Goal: Task Accomplishment & Management: Manage account settings

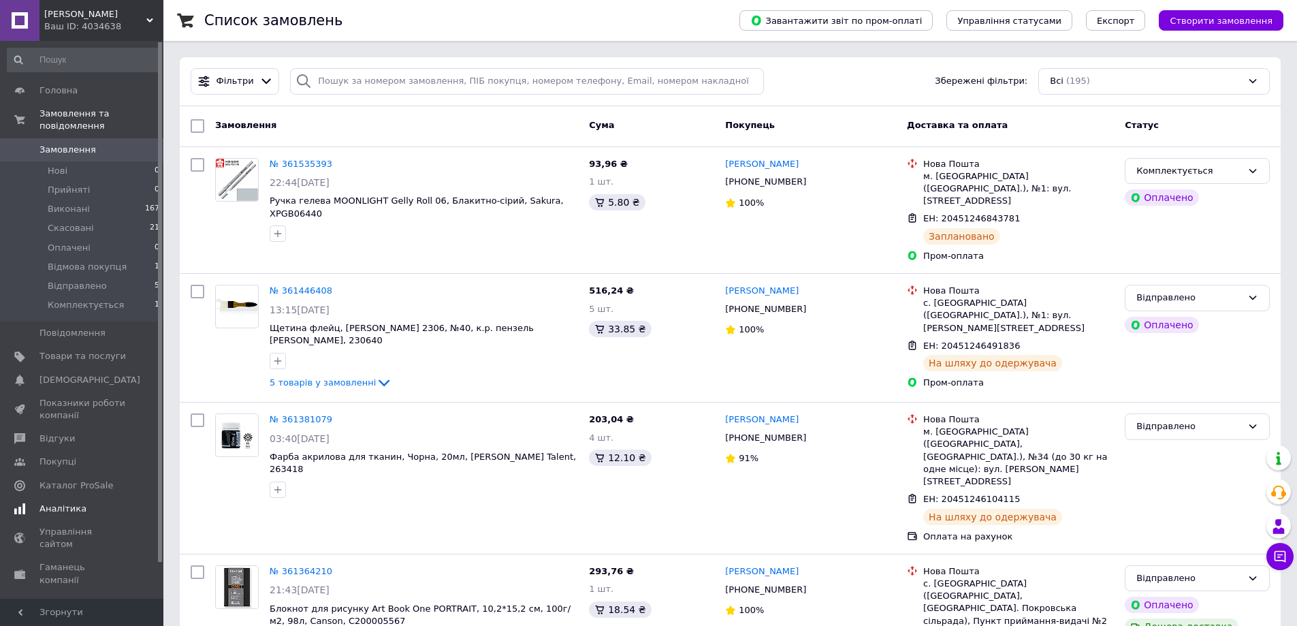
click at [87, 503] on span "Аналітика" at bounding box center [82, 509] width 86 height 12
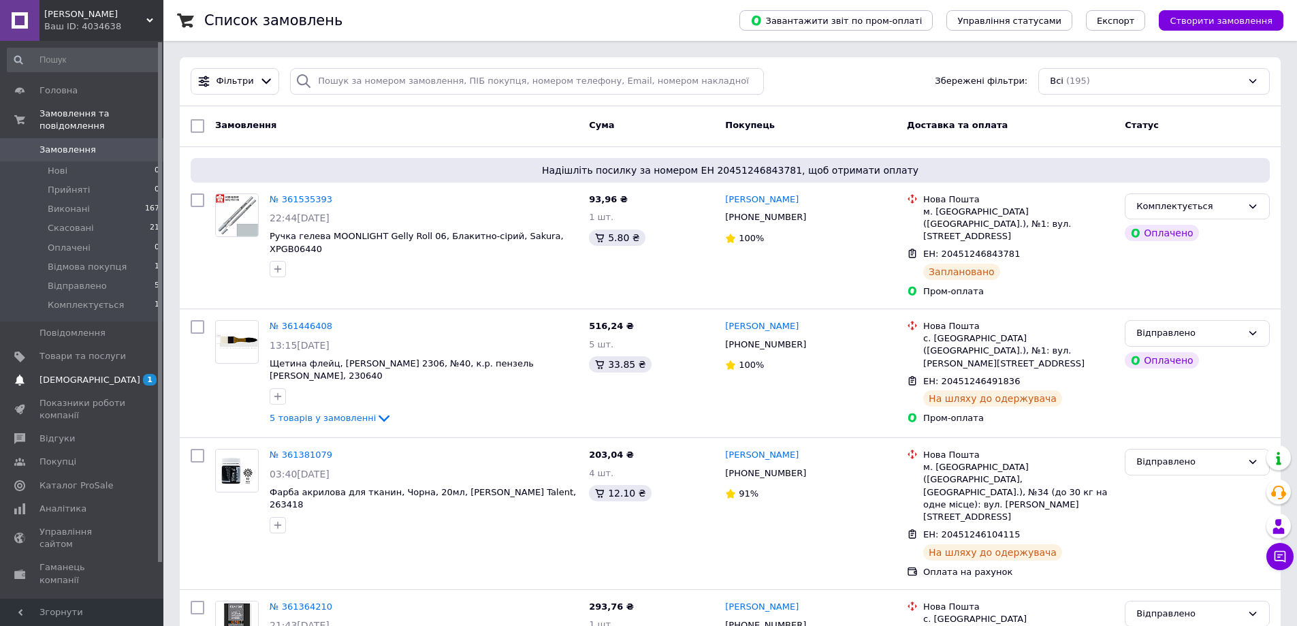
click at [92, 368] on link "Сповіщення 1 0" at bounding box center [84, 379] width 168 height 23
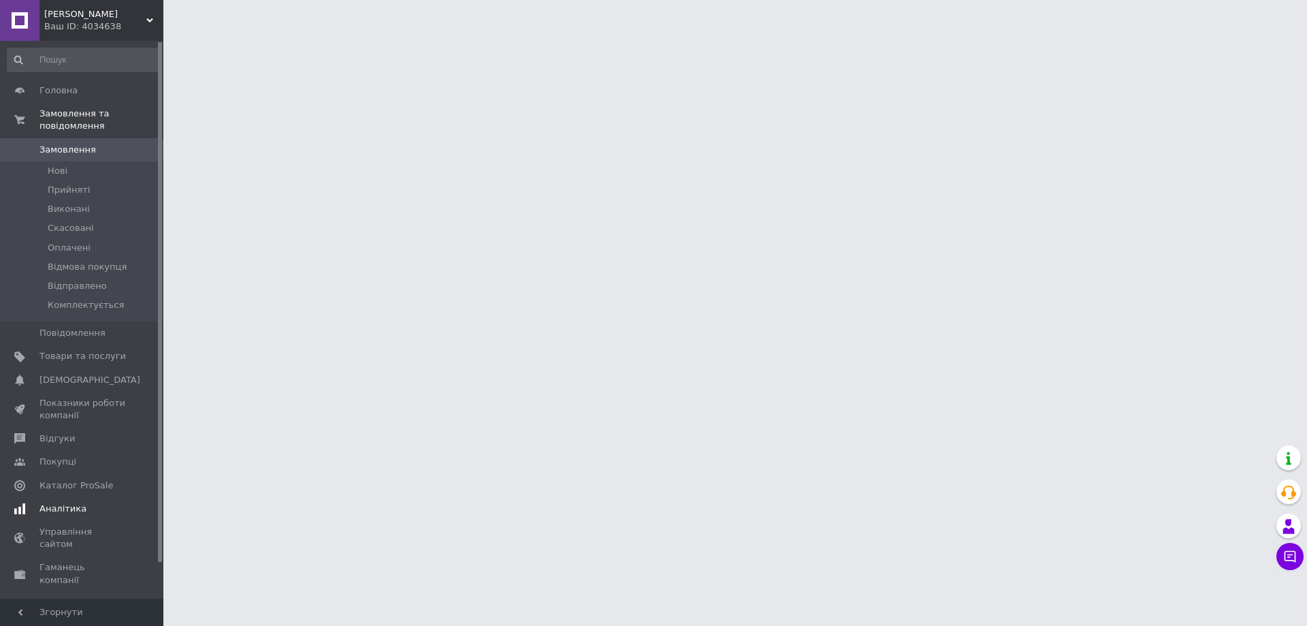
click at [88, 503] on span "Аналітика" at bounding box center [82, 509] width 86 height 12
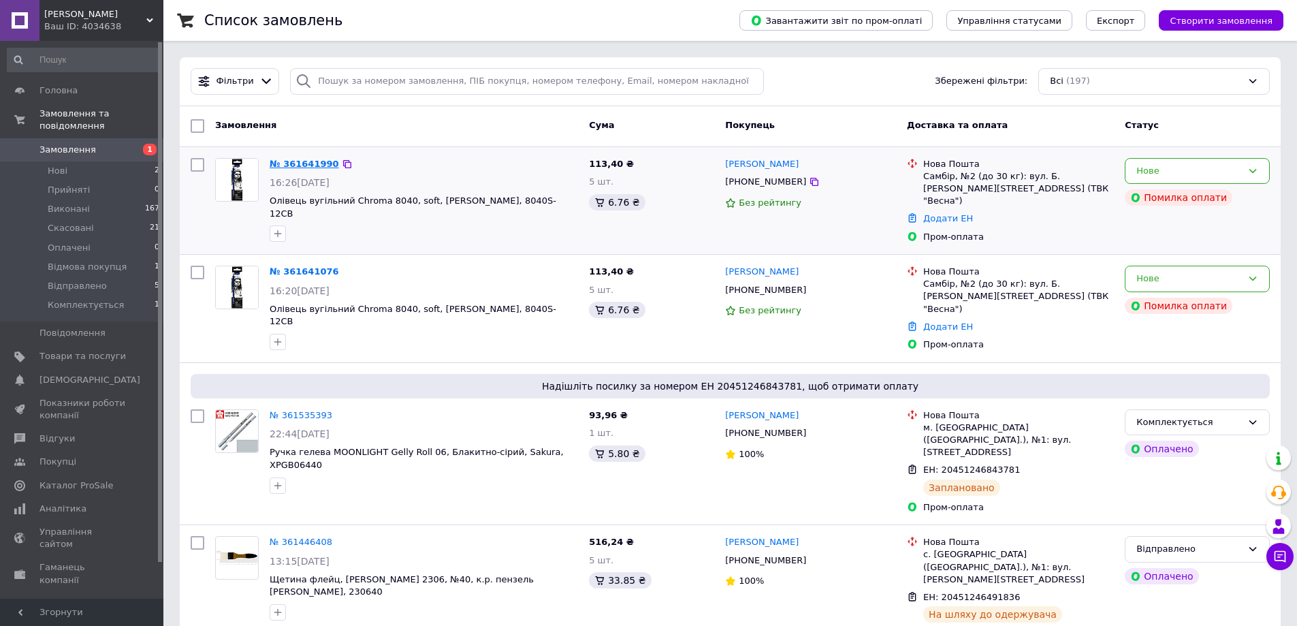
click at [300, 161] on link "№ 361641990" at bounding box center [304, 164] width 69 height 10
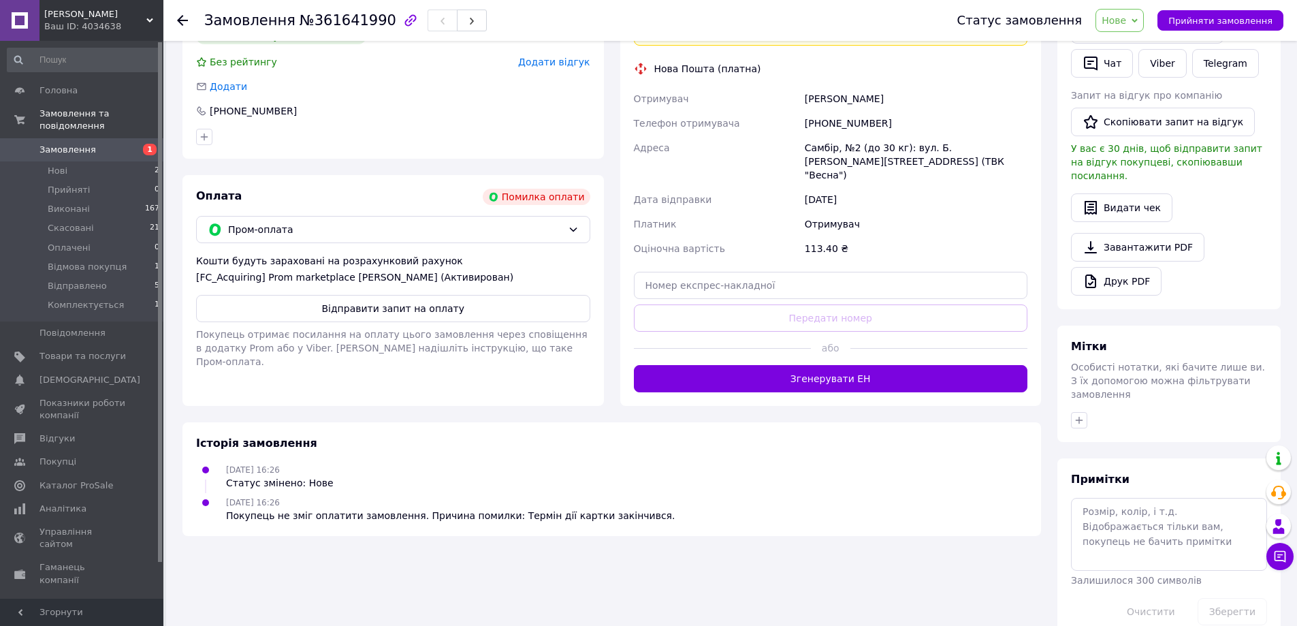
scroll to position [319, 0]
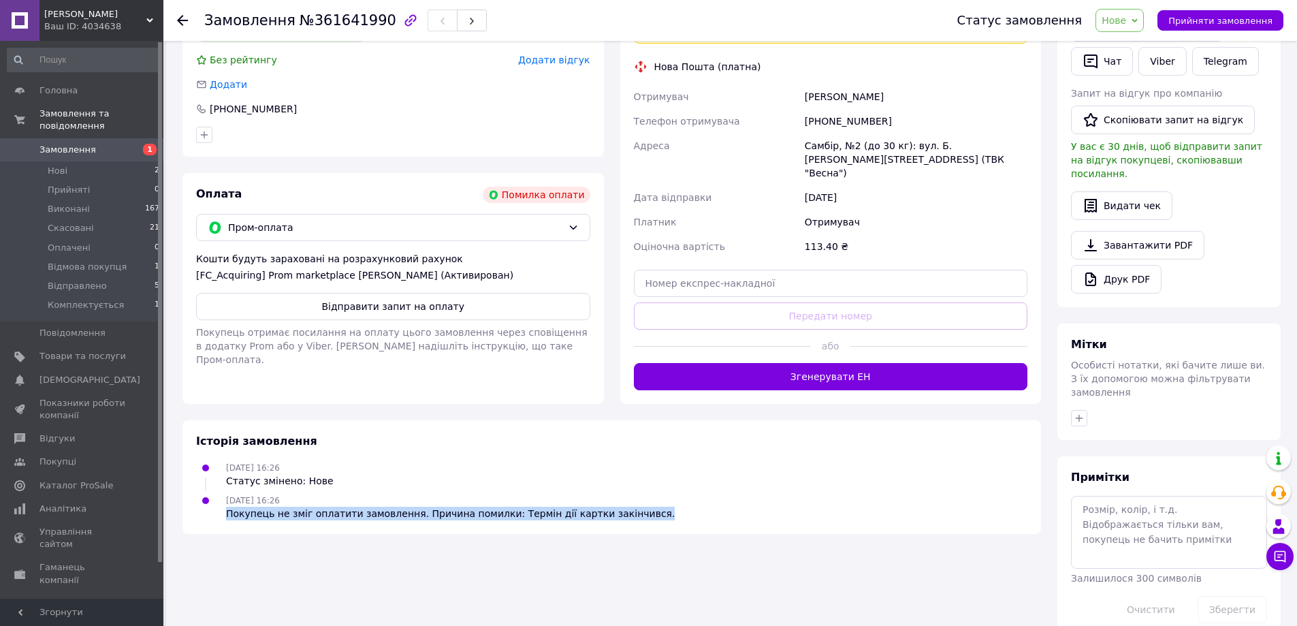
drag, startPoint x: 221, startPoint y: 486, endPoint x: 624, endPoint y: 488, distance: 402.5
click at [624, 493] on div "12.09.2025 16:26 Покупець не зміг оплатити замовлення. Причина помилки: Термін …" at bounding box center [612, 506] width 842 height 27
copy div "Покупець не зміг оплатити замовлення. Причина помилки: Термін дії картки закінч…"
click at [100, 144] on span "Замовлення" at bounding box center [82, 150] width 86 height 12
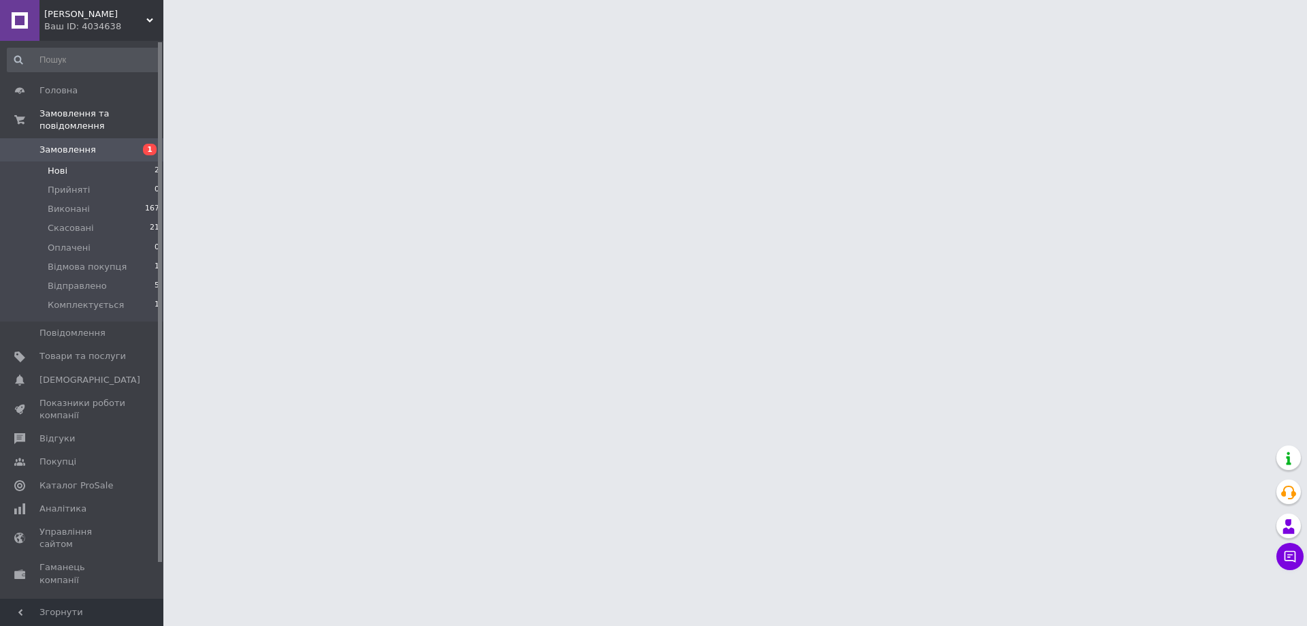
drag, startPoint x: 87, startPoint y: 161, endPoint x: 97, endPoint y: 156, distance: 11.3
click at [87, 161] on li "Нові 2" at bounding box center [84, 170] width 168 height 19
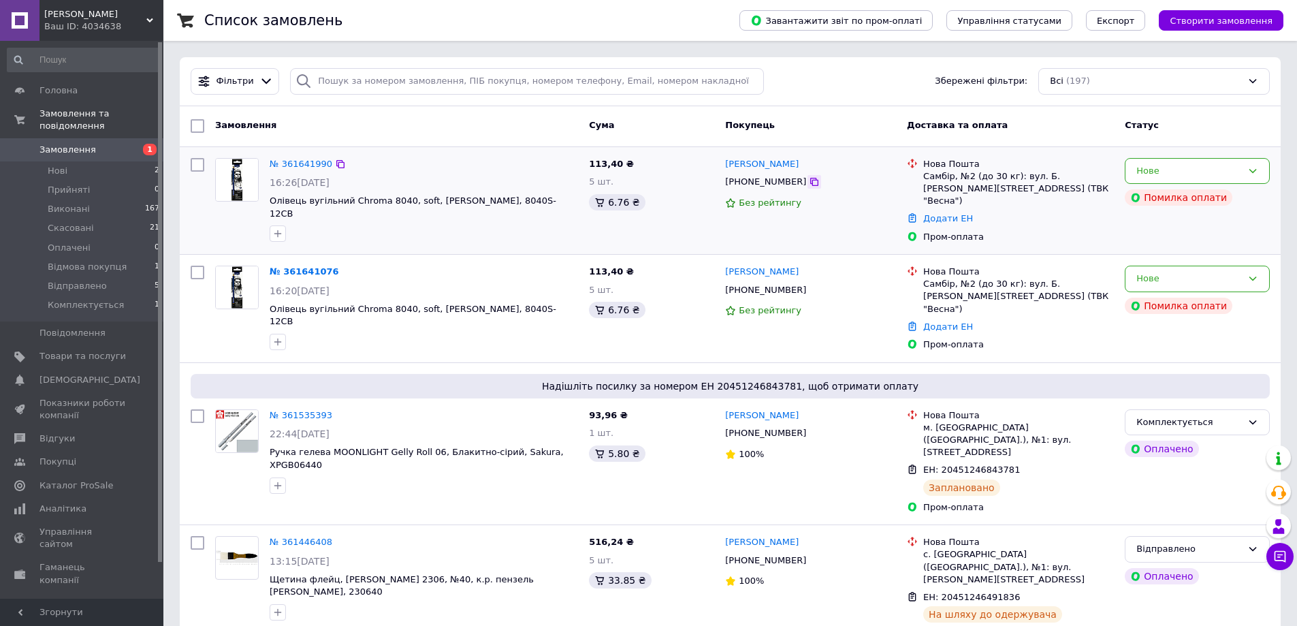
click at [809, 186] on icon at bounding box center [814, 181] width 11 height 11
click at [809, 285] on icon at bounding box center [814, 290] width 11 height 11
click at [763, 167] on link "[PERSON_NAME]" at bounding box center [762, 164] width 74 height 13
drag, startPoint x: 924, startPoint y: 161, endPoint x: 1001, endPoint y: 183, distance: 80.0
click at [1001, 183] on div "Нова Пошта Самбір, №2 (до 30 кг): вул. Б. Хмельницького, 12 (ТВК "Весна")" at bounding box center [1019, 183] width 196 height 50
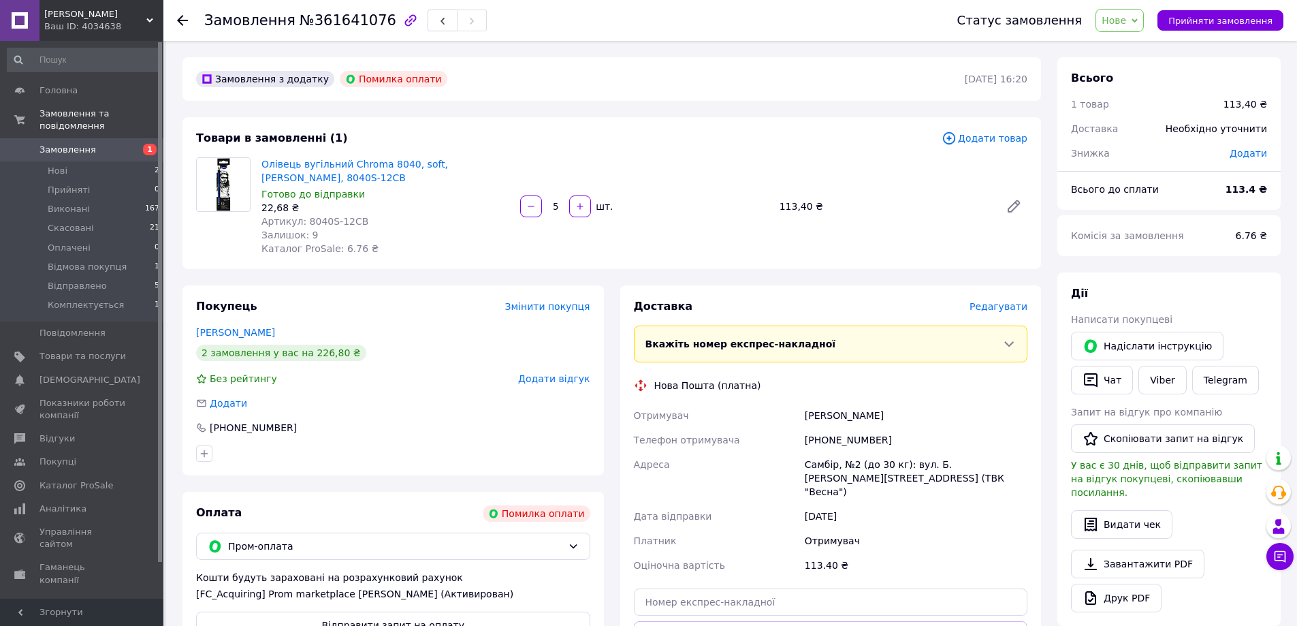
drag, startPoint x: 261, startPoint y: 319, endPoint x: 251, endPoint y: 315, distance: 11.3
click at [260, 327] on link "Мельничин Діана" at bounding box center [235, 332] width 79 height 11
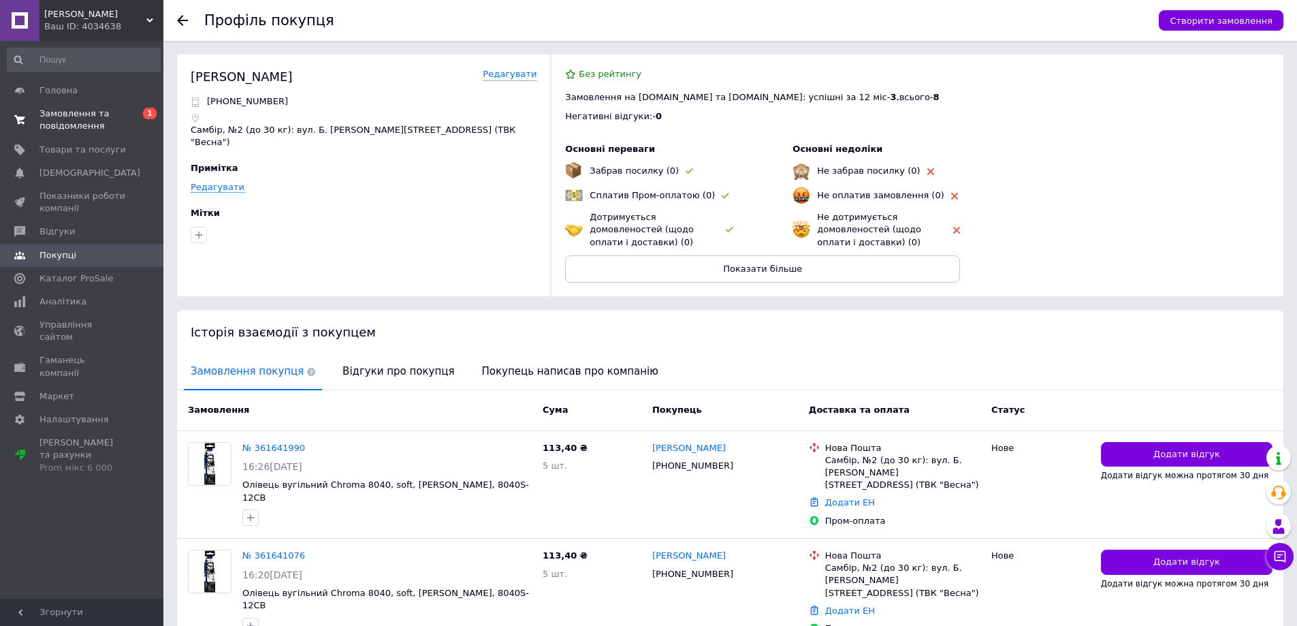
click at [78, 125] on span "Замовлення та повідомлення" at bounding box center [82, 120] width 86 height 25
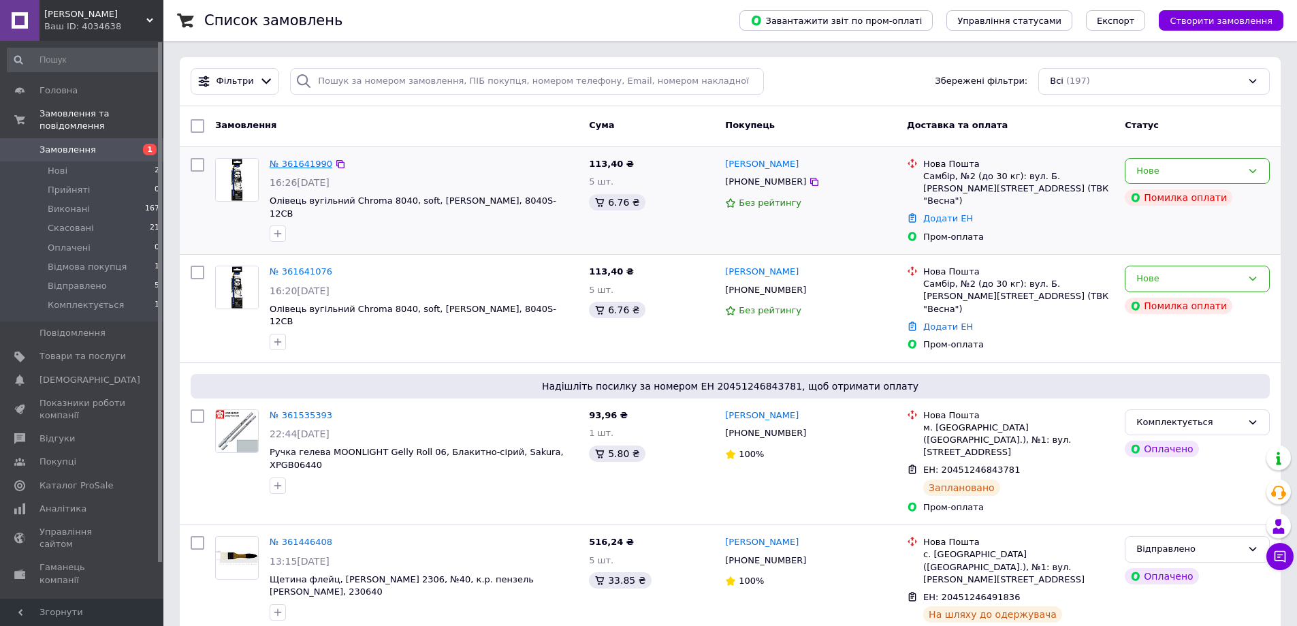
click at [313, 165] on link "№ 361641990" at bounding box center [301, 164] width 63 height 10
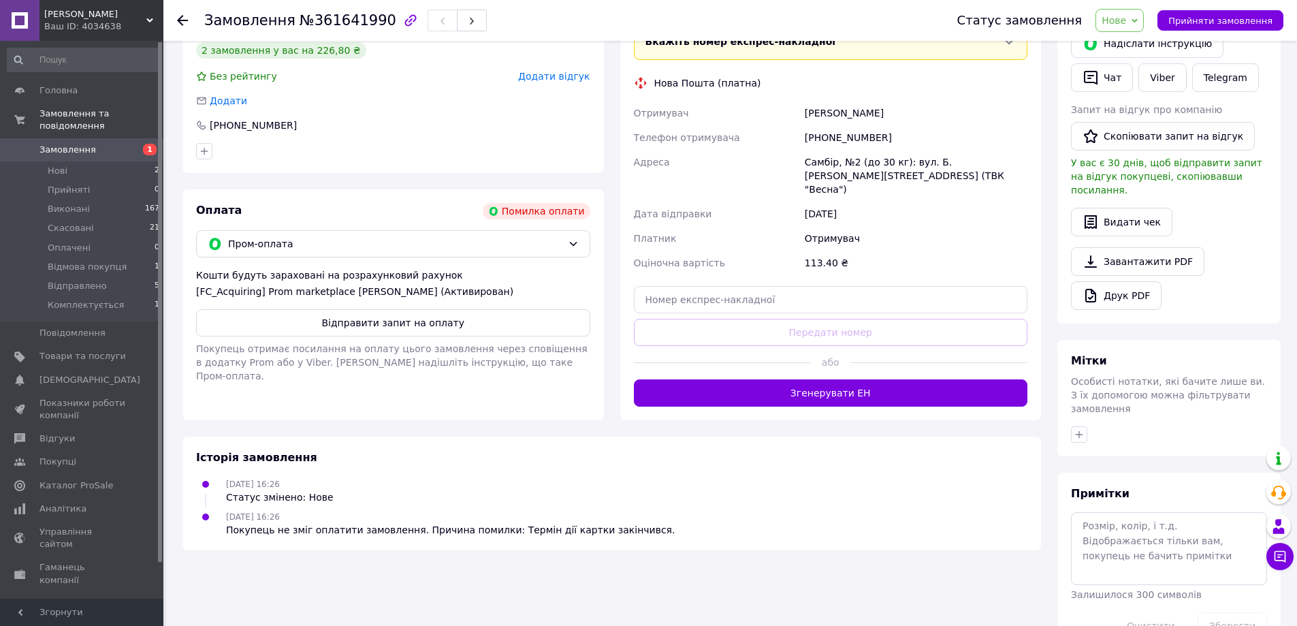
scroll to position [319, 0]
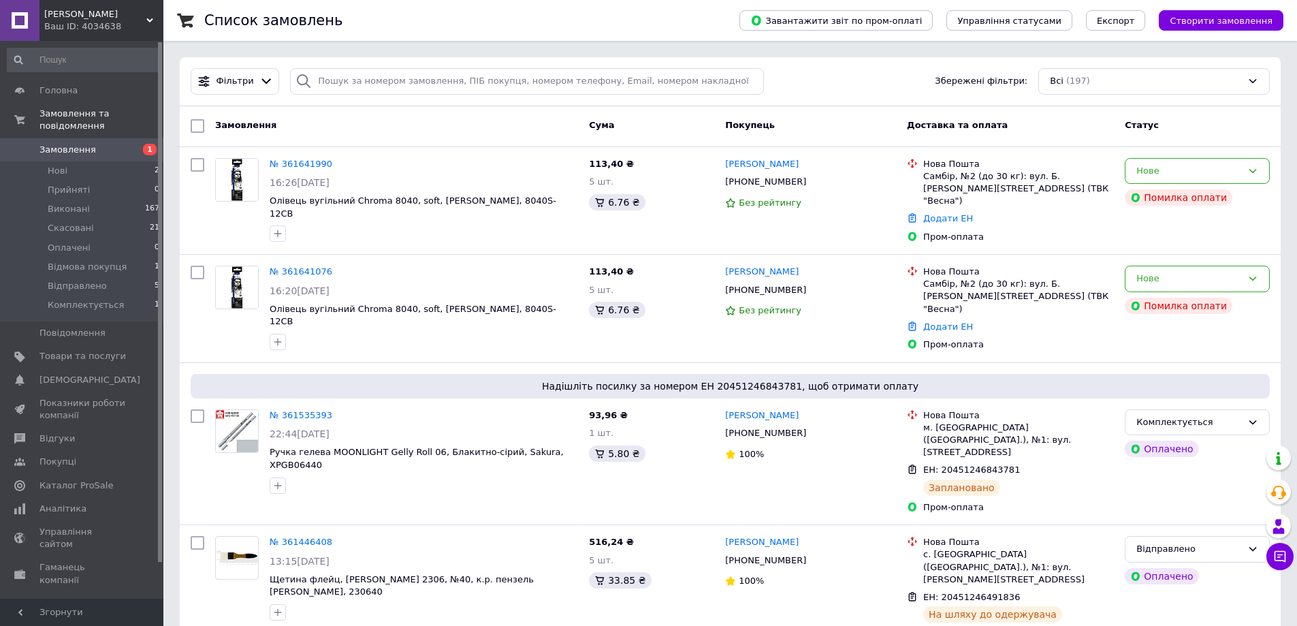
scroll to position [956, 0]
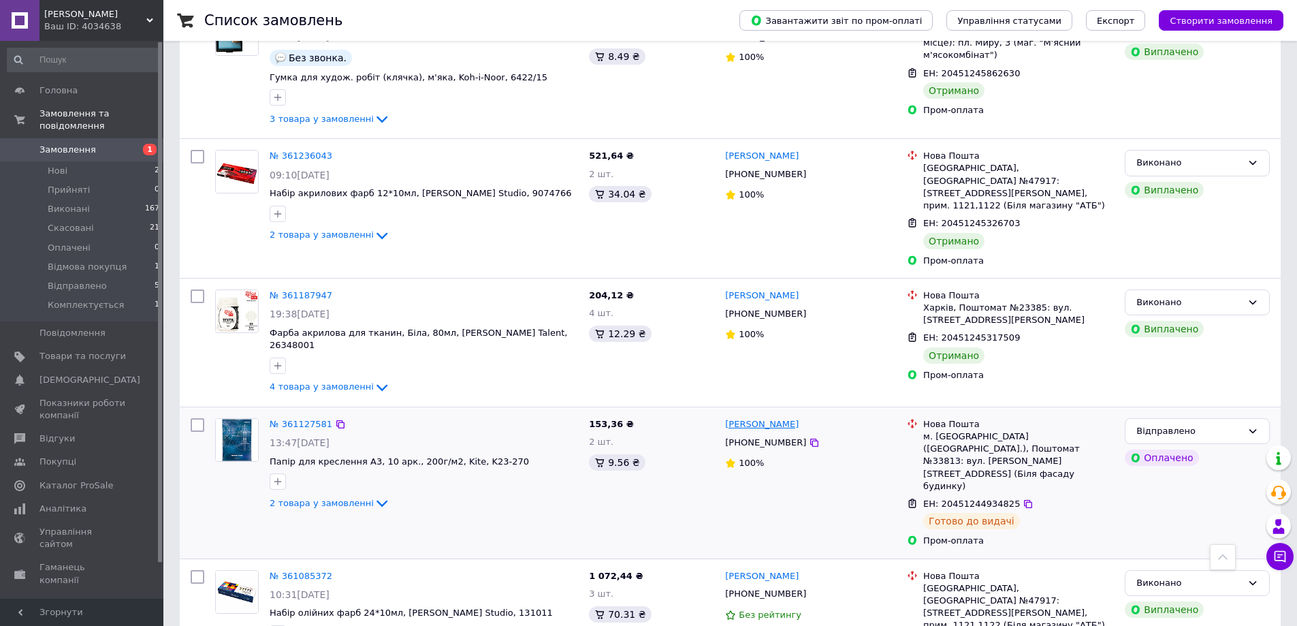
click at [787, 418] on link "[PERSON_NAME]" at bounding box center [762, 424] width 74 height 13
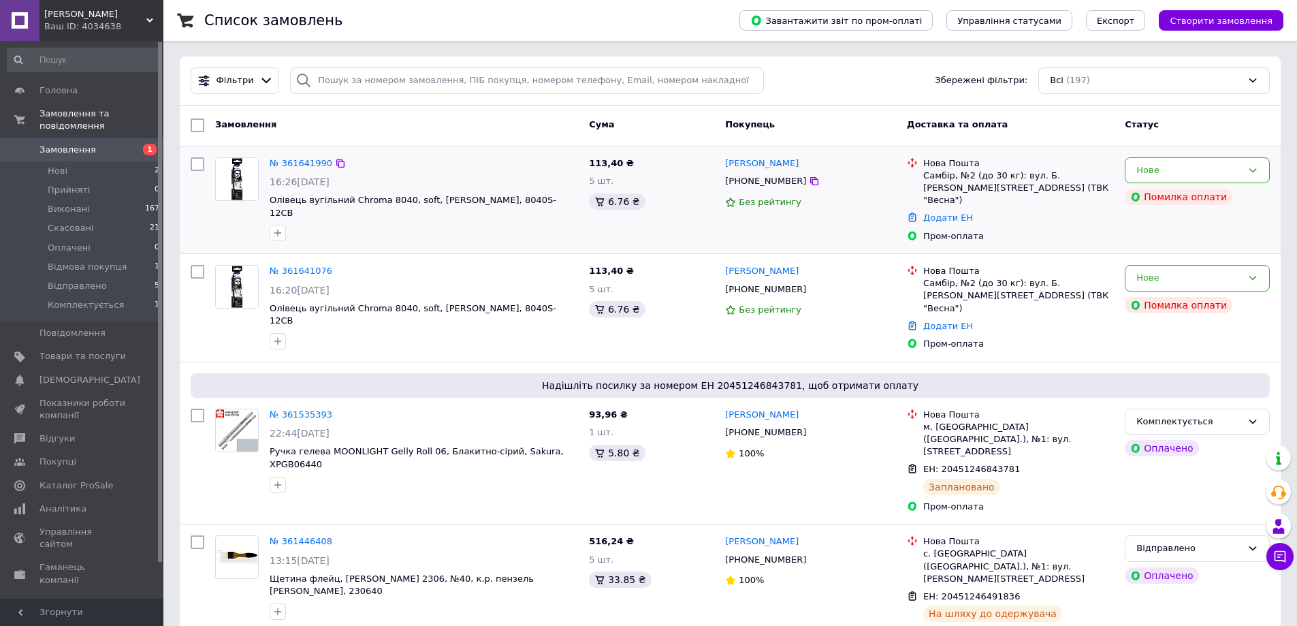
scroll to position [0, 0]
click at [88, 27] on div "Ваш ID: 4034638" at bounding box center [103, 26] width 119 height 12
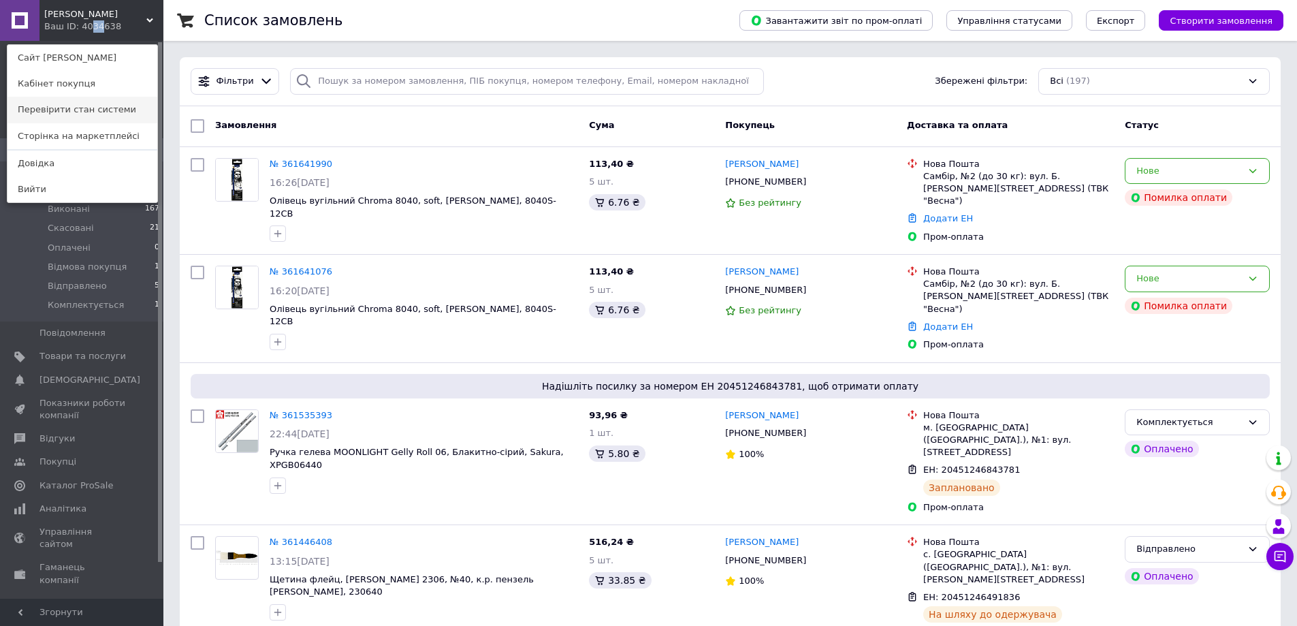
click at [90, 110] on link "Перевірити стан системи" at bounding box center [82, 110] width 150 height 26
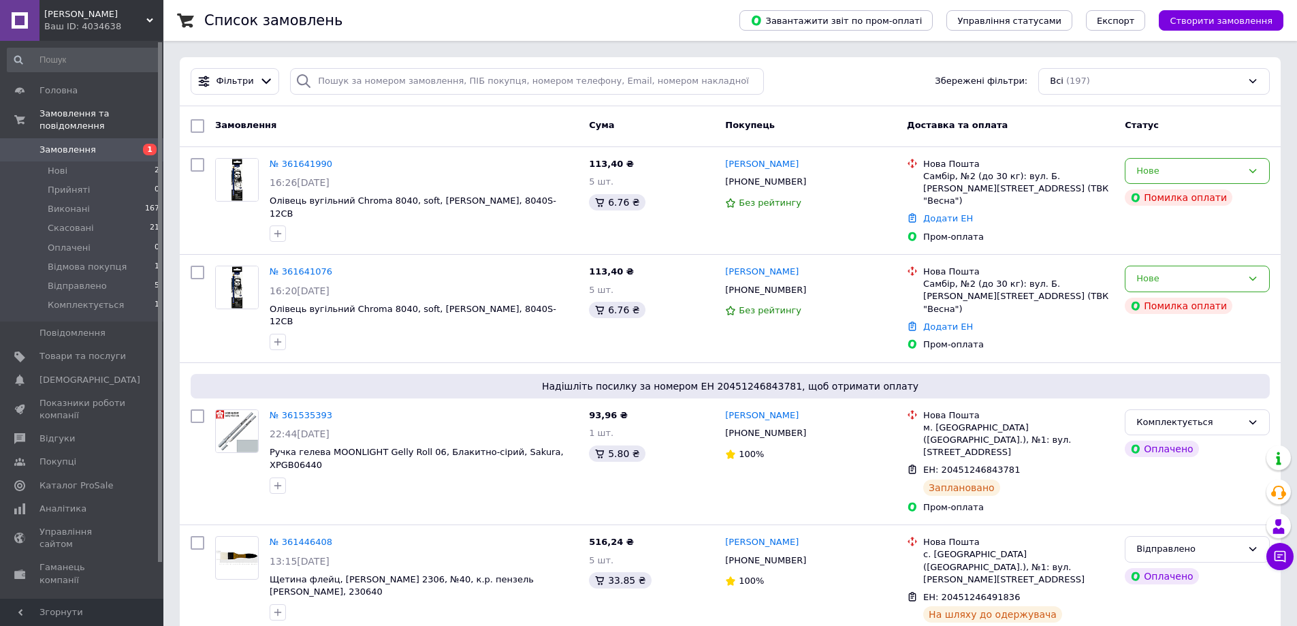
click at [114, 8] on span "[PERSON_NAME]" at bounding box center [95, 14] width 102 height 12
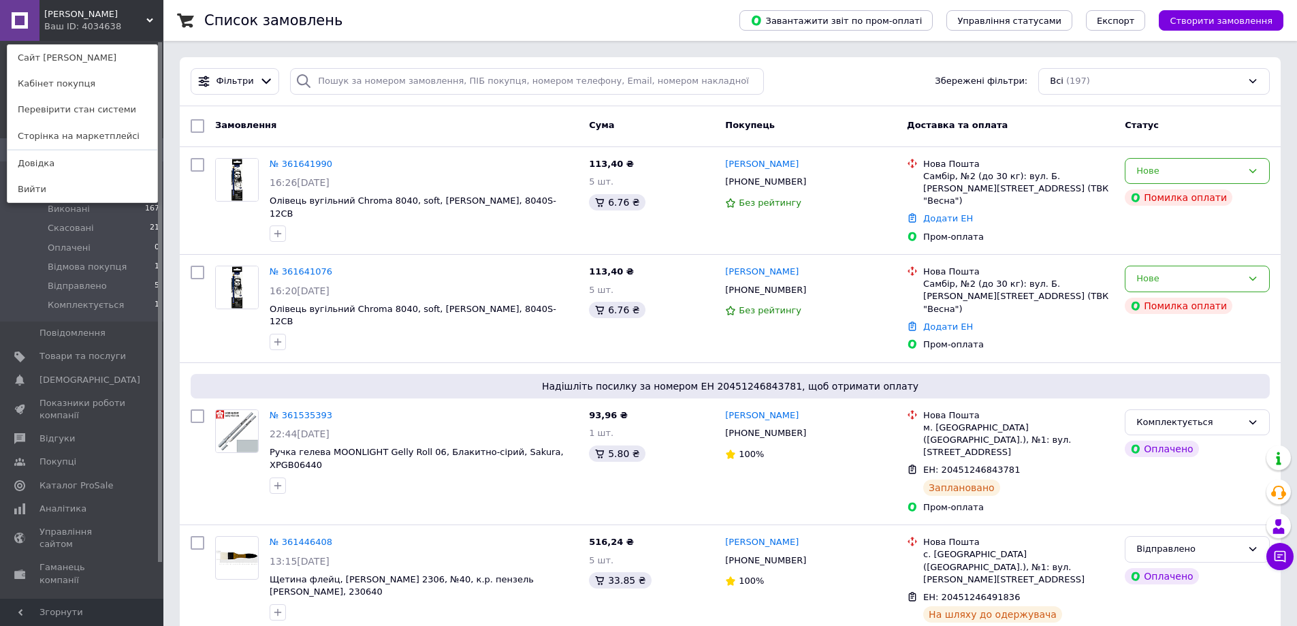
click at [148, 18] on icon at bounding box center [149, 20] width 7 height 7
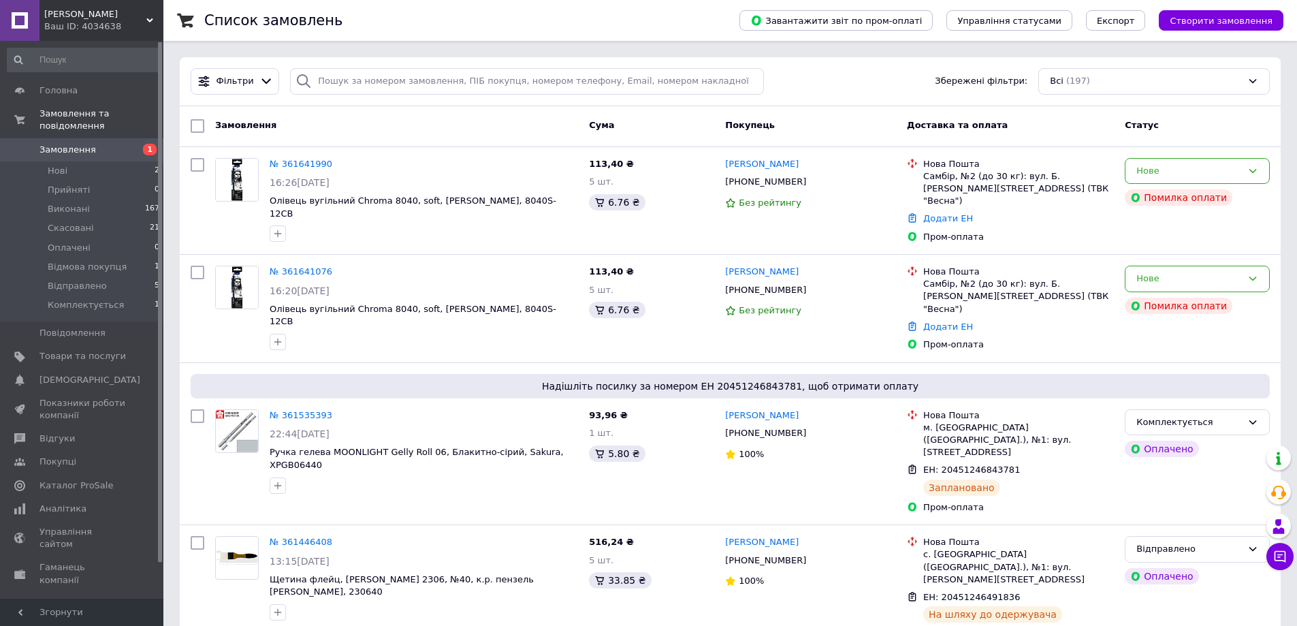
scroll to position [575, 0]
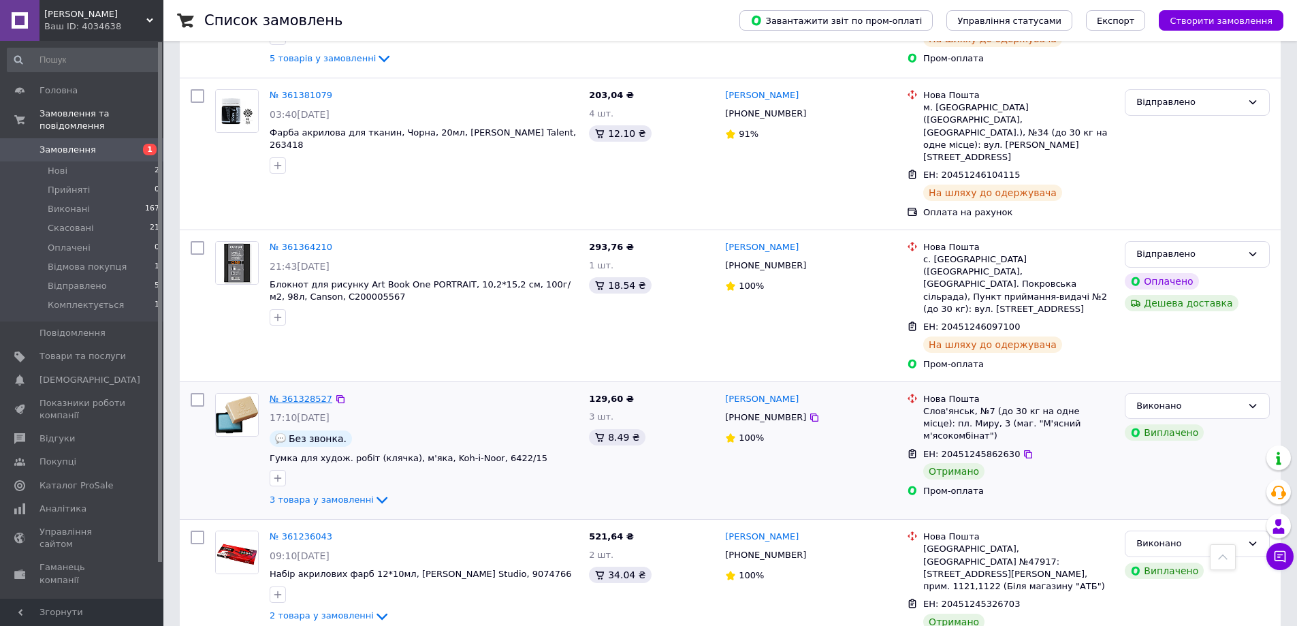
click at [309, 394] on link "№ 361328527" at bounding box center [301, 399] width 63 height 10
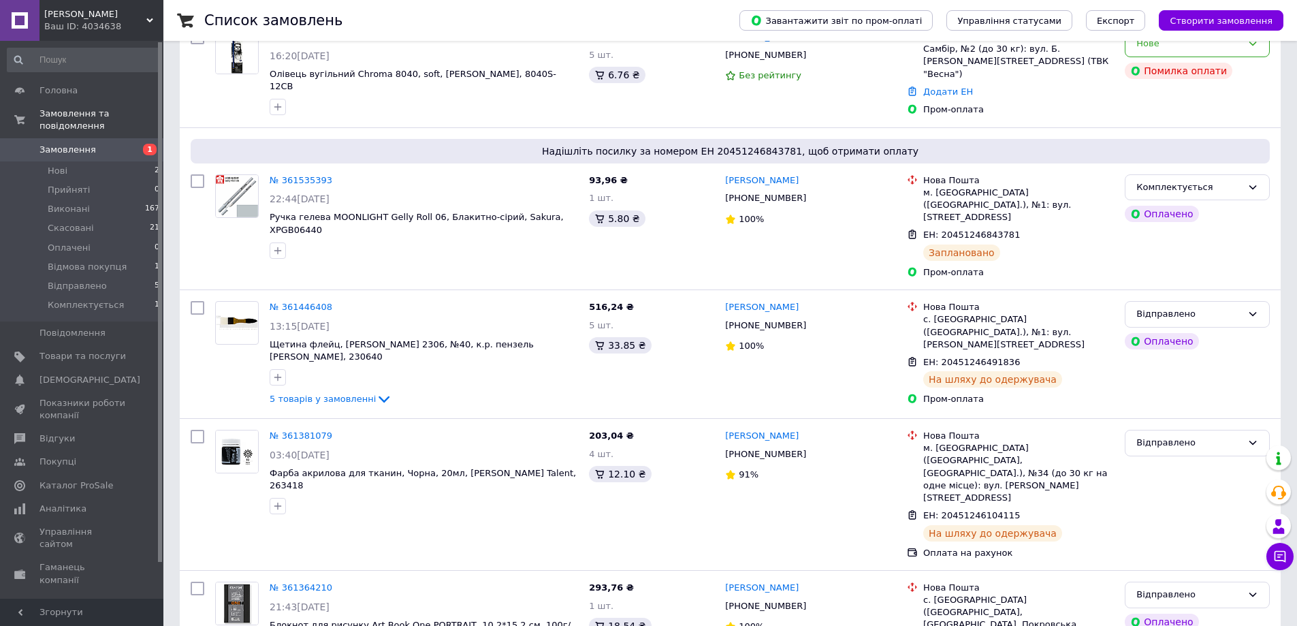
scroll to position [0, 0]
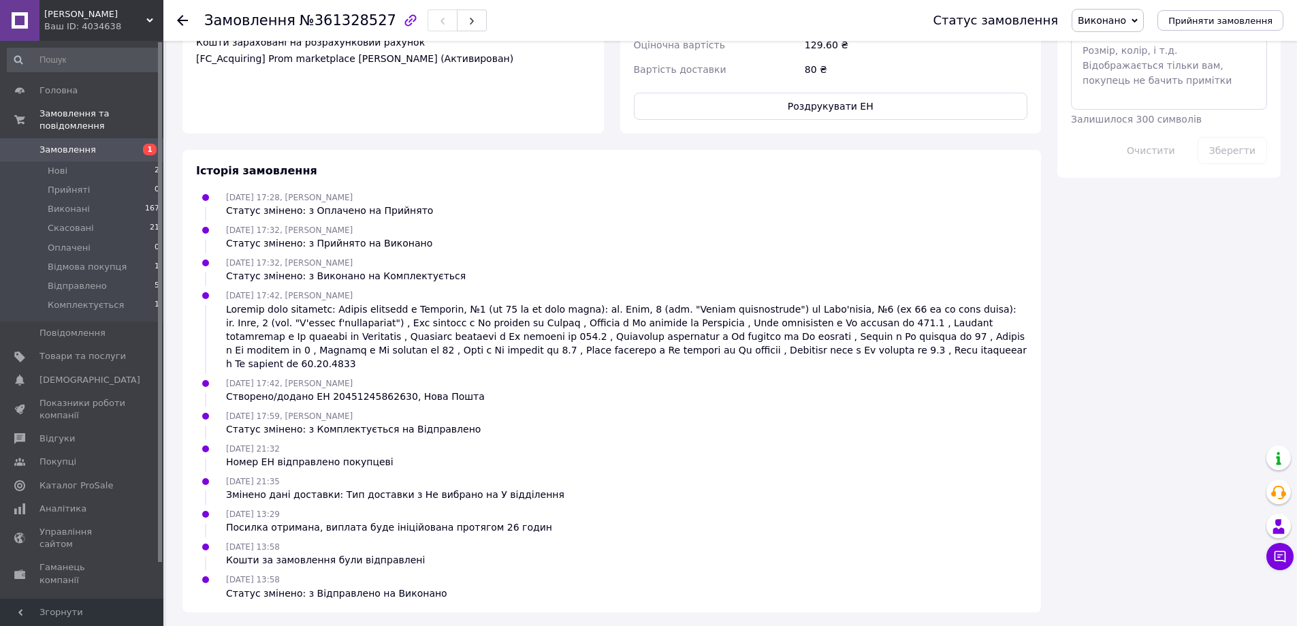
scroll to position [756, 0]
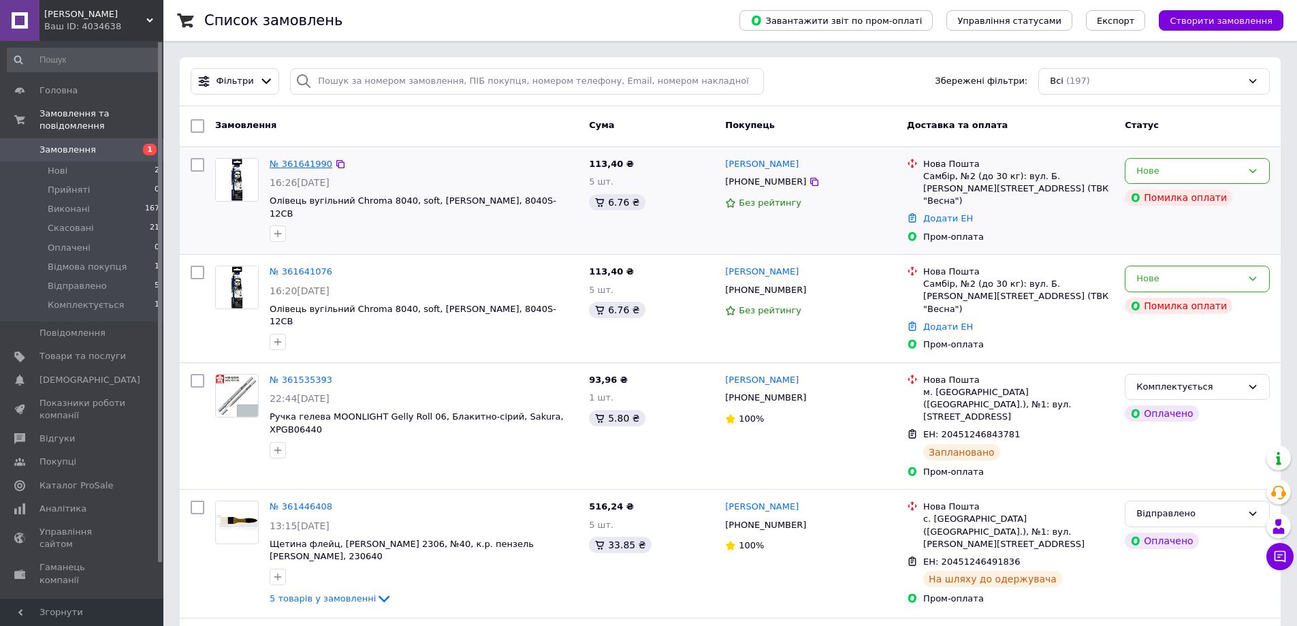
click at [285, 163] on link "№ 361641990" at bounding box center [301, 164] width 63 height 10
click at [281, 266] on link "№ 361641076" at bounding box center [301, 271] width 63 height 10
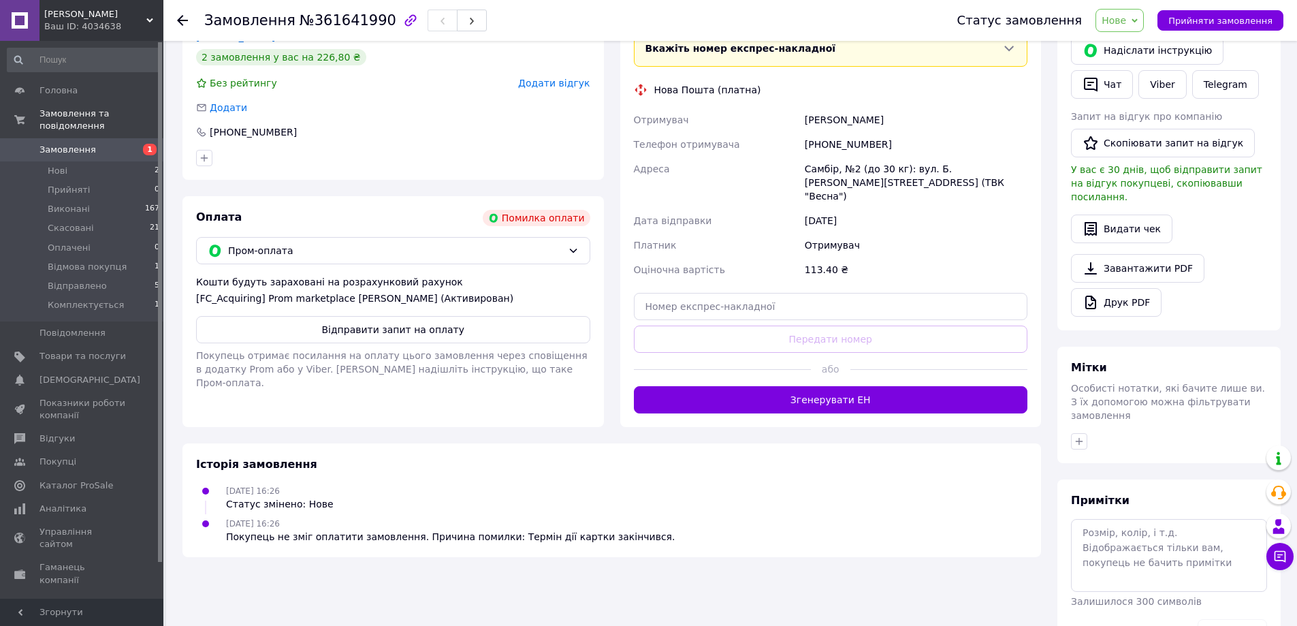
scroll to position [319, 0]
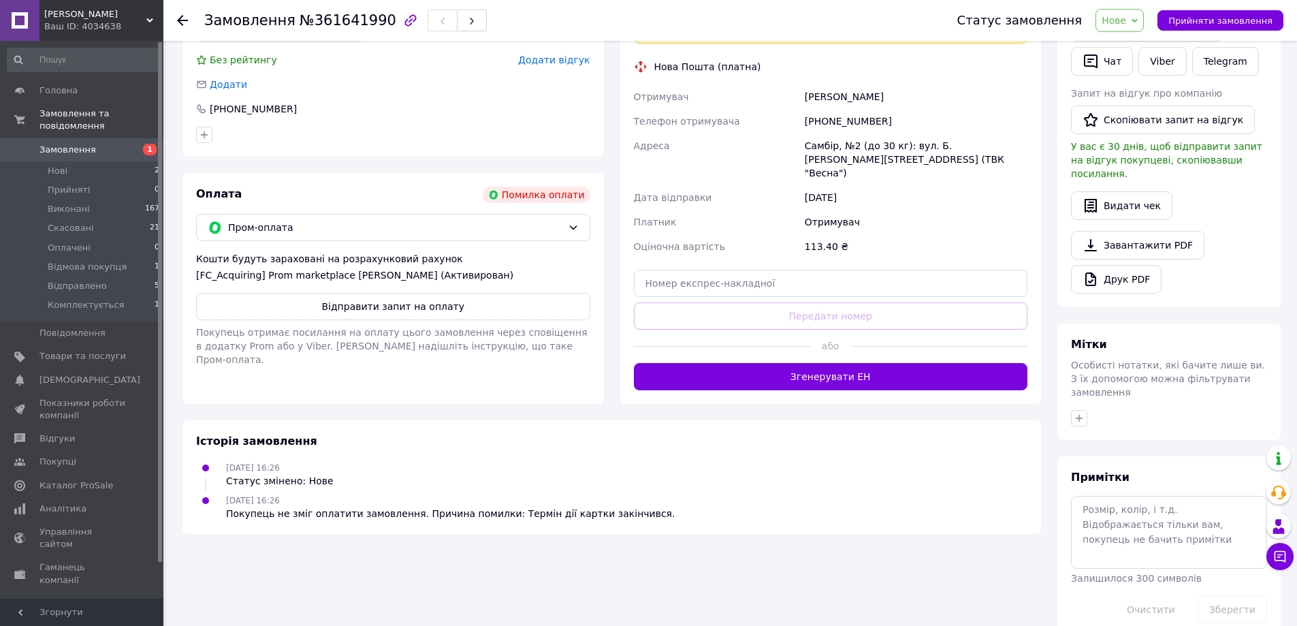
click at [397, 293] on button "Відправити запит на оплату" at bounding box center [393, 306] width 394 height 27
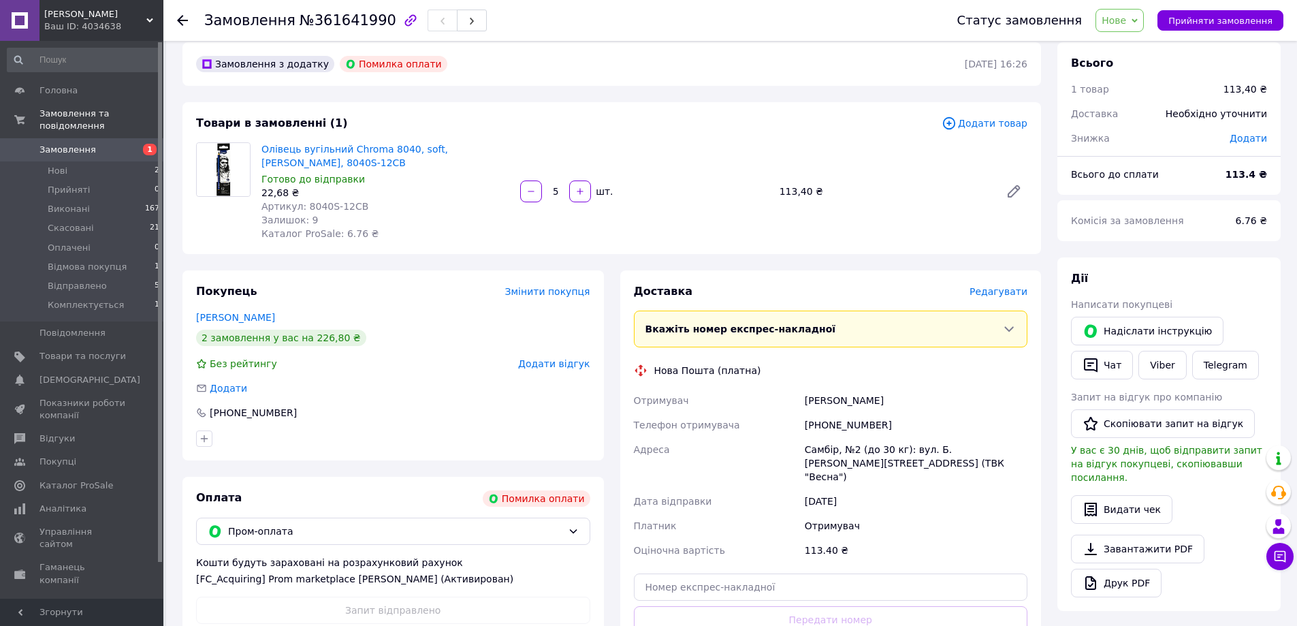
scroll to position [0, 0]
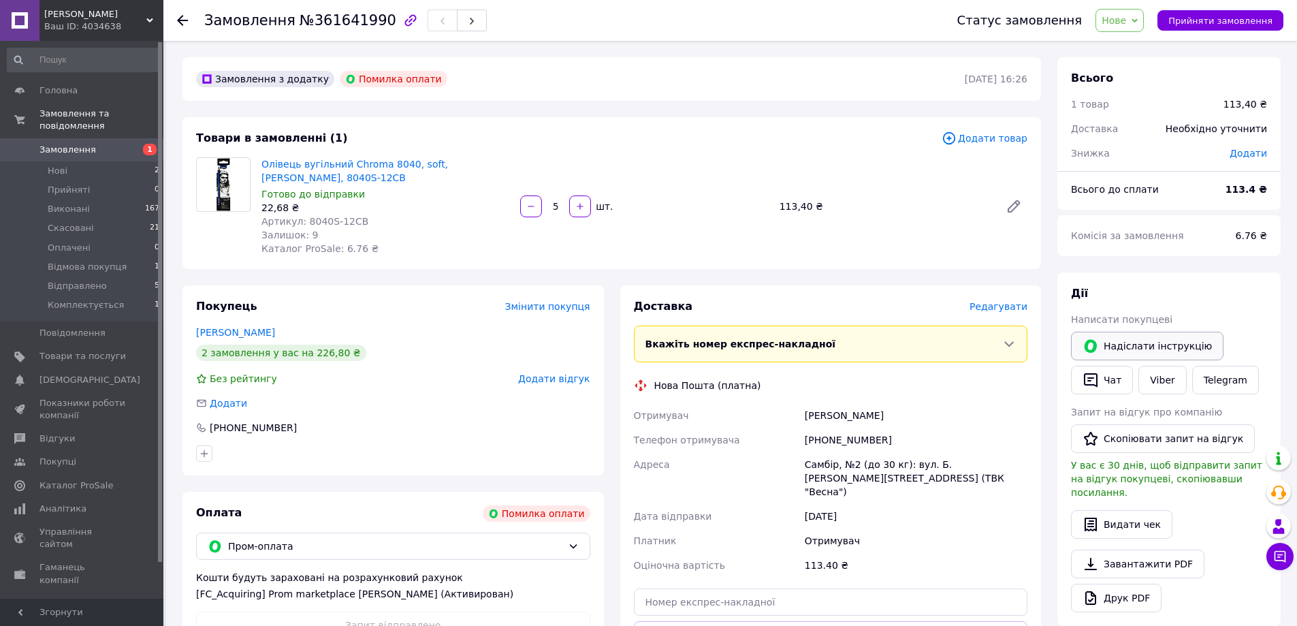
click at [1170, 346] on button "Надіслати інструкцію" at bounding box center [1147, 346] width 153 height 29
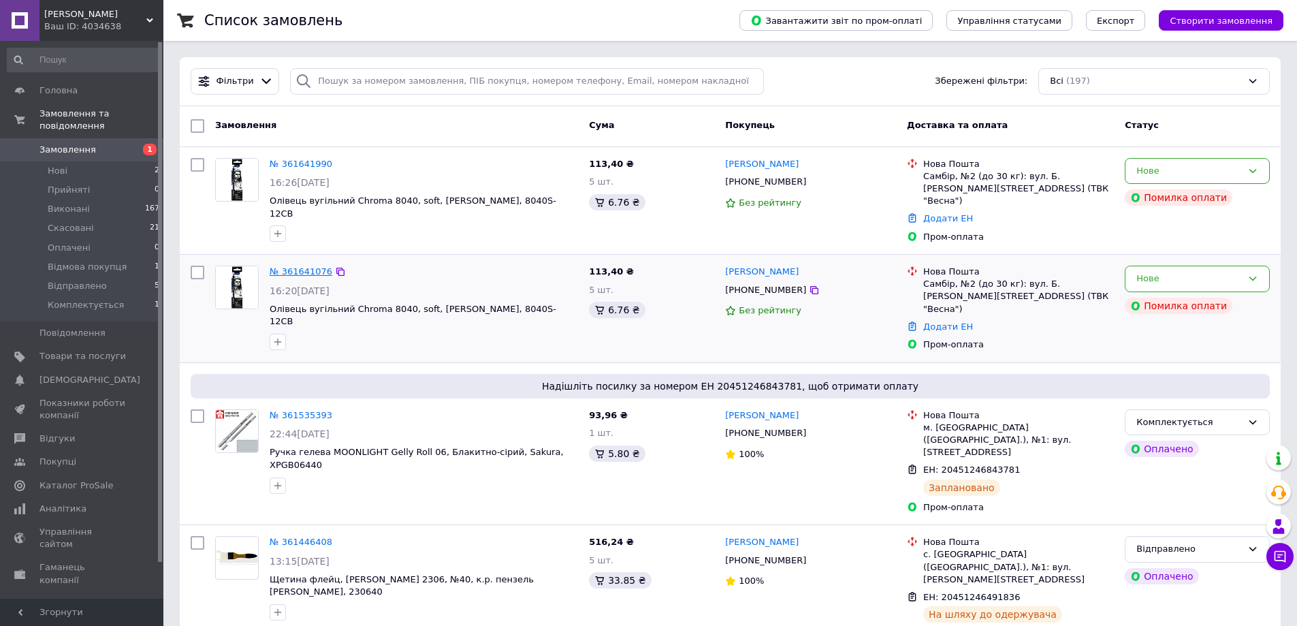
click at [299, 266] on link "№ 361641076" at bounding box center [301, 271] width 63 height 10
click at [297, 168] on link "№ 361641990" at bounding box center [301, 164] width 63 height 10
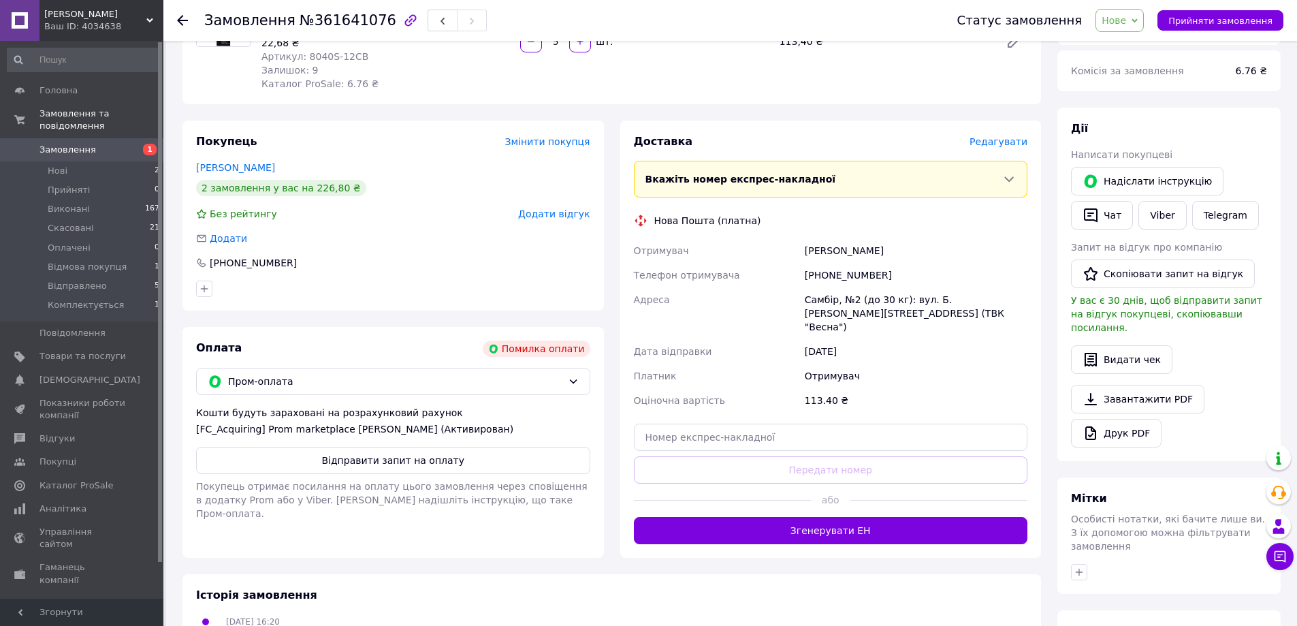
scroll to position [319, 0]
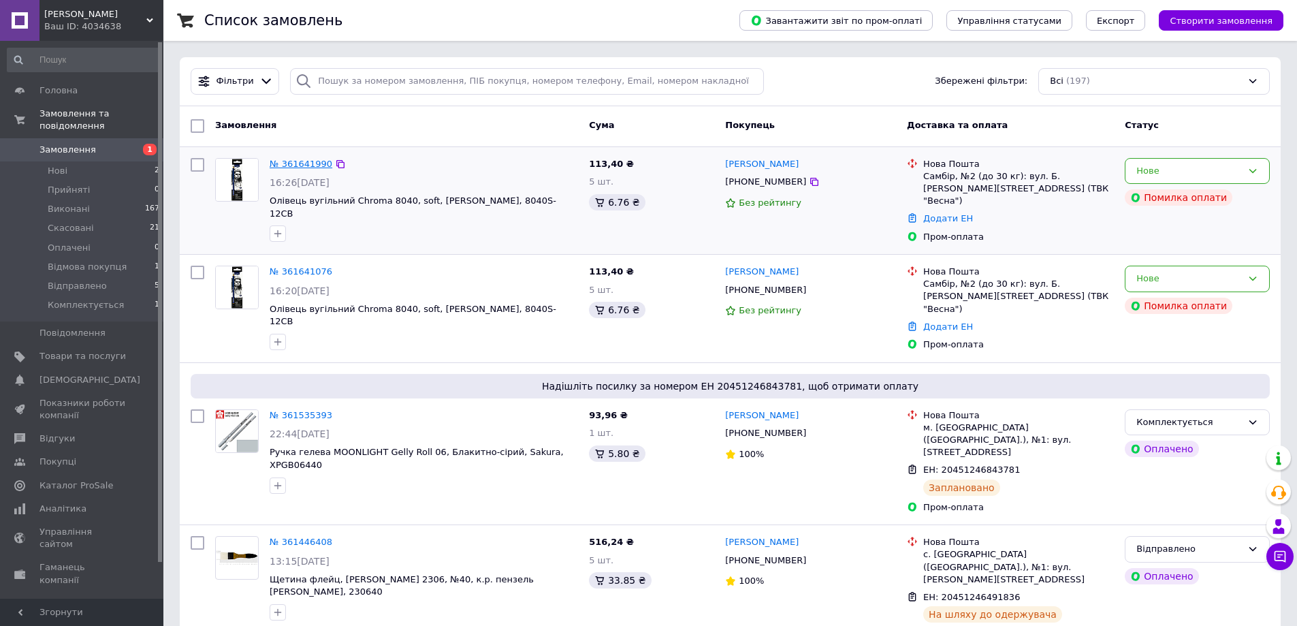
click at [300, 165] on link "№ 361641990" at bounding box center [301, 164] width 63 height 10
click at [335, 266] on icon at bounding box center [340, 271] width 11 height 11
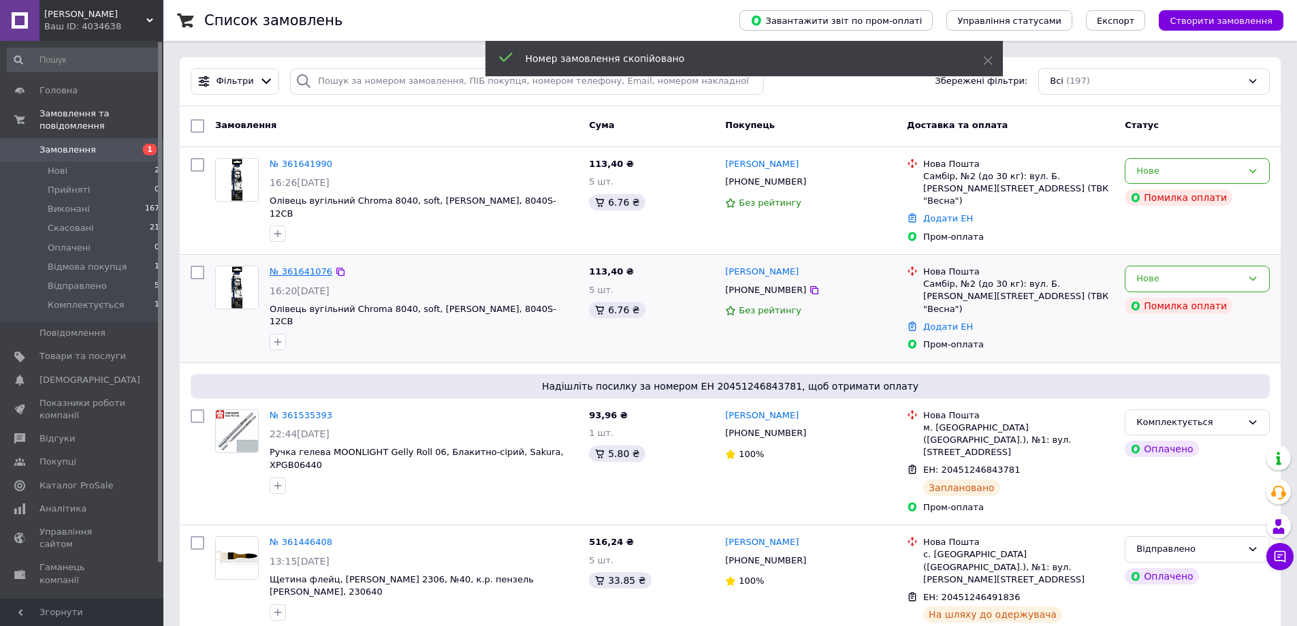
click at [311, 266] on link "№ 361641076" at bounding box center [301, 271] width 63 height 10
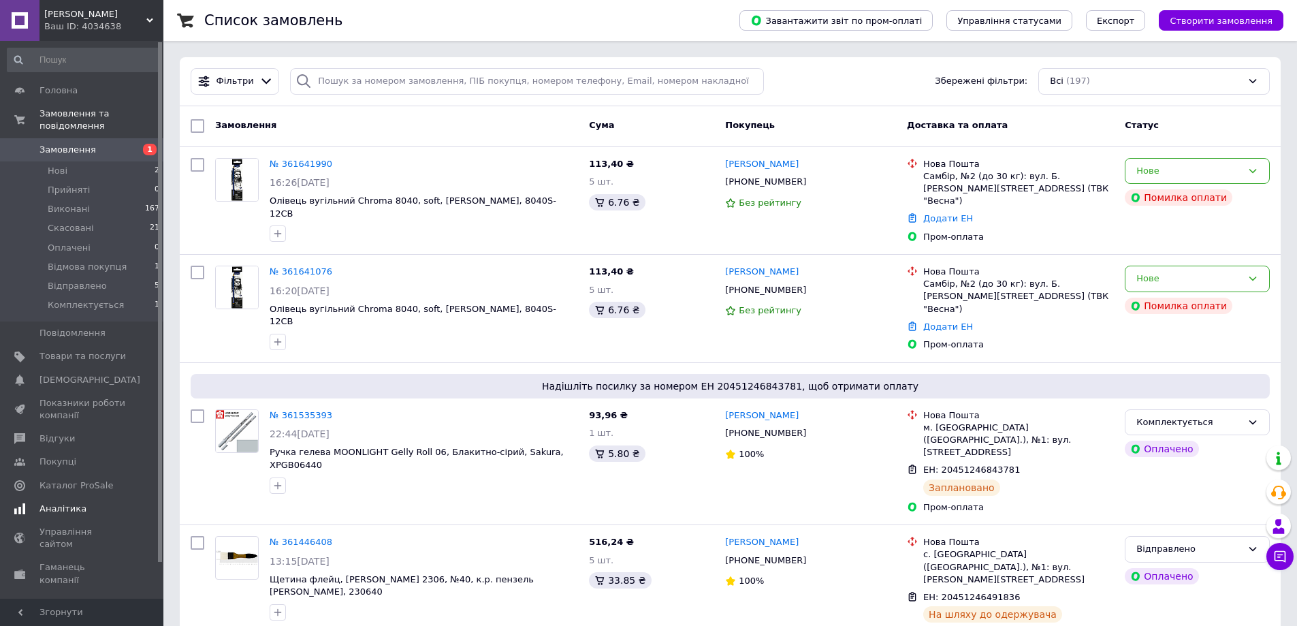
click at [105, 503] on span "Аналітика" at bounding box center [82, 509] width 86 height 12
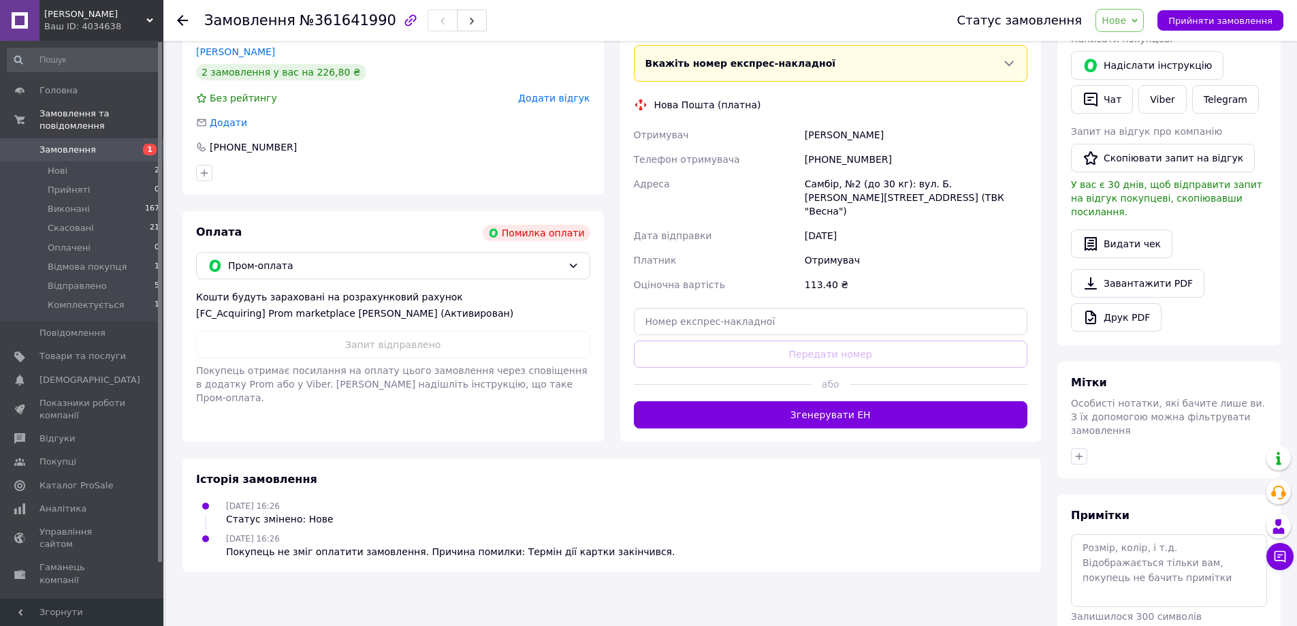
scroll to position [294, 0]
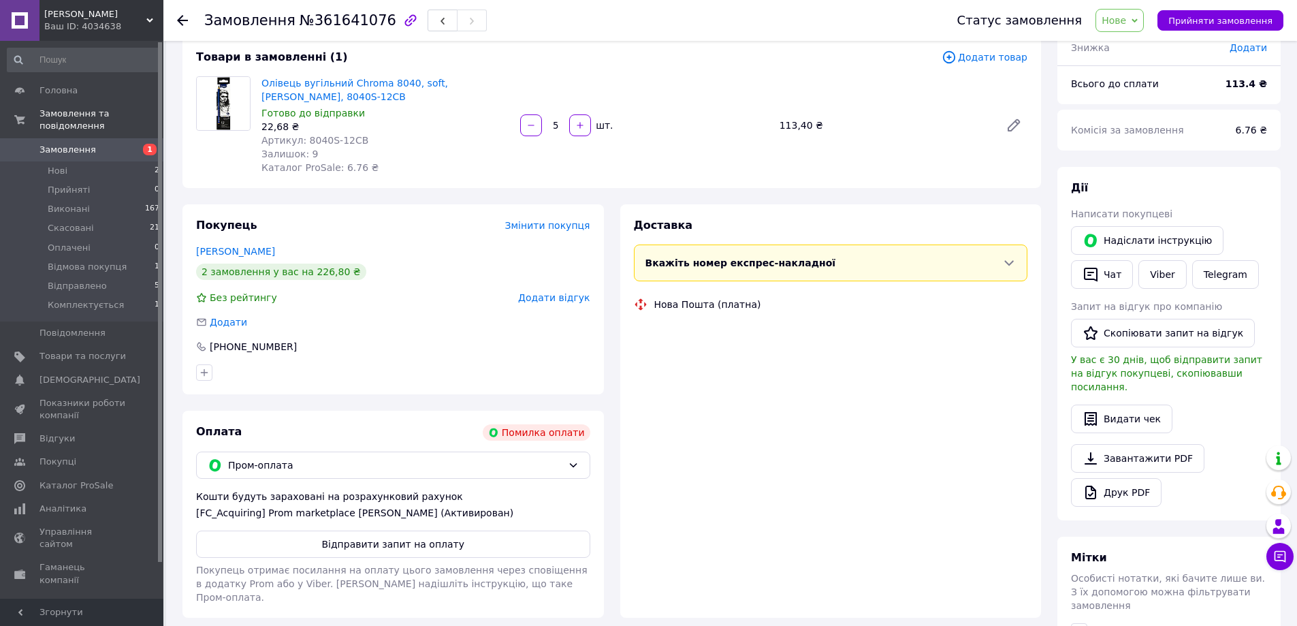
scroll to position [294, 0]
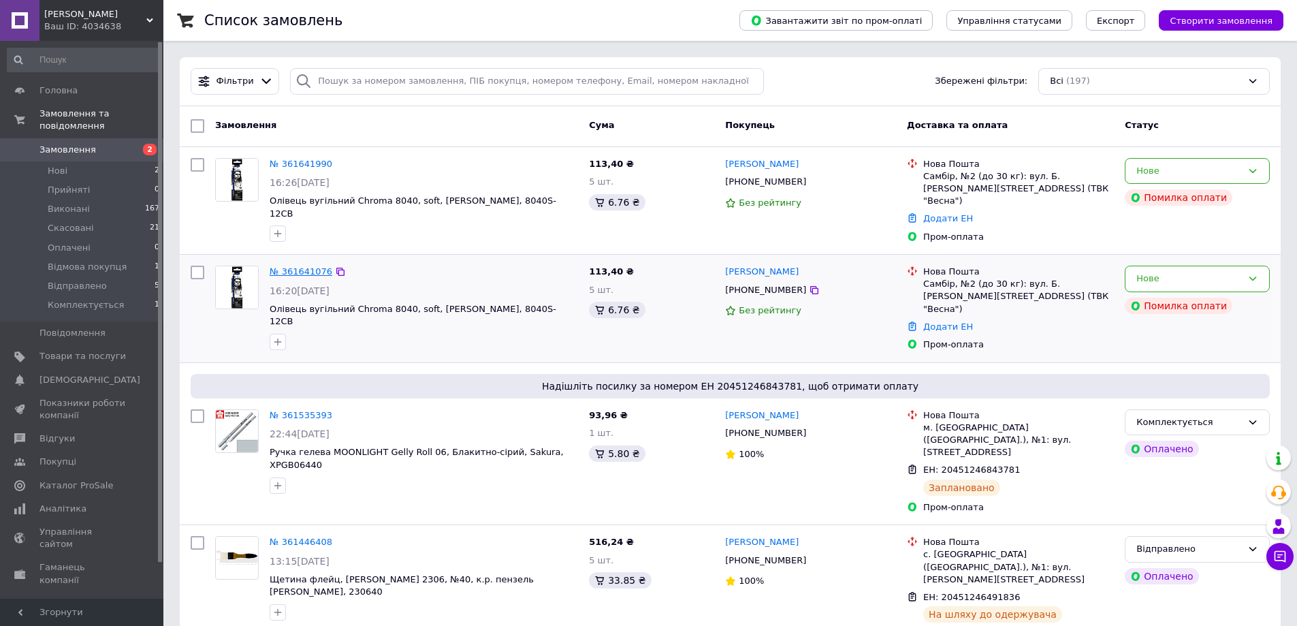
click at [273, 266] on link "№ 361641076" at bounding box center [301, 271] width 63 height 10
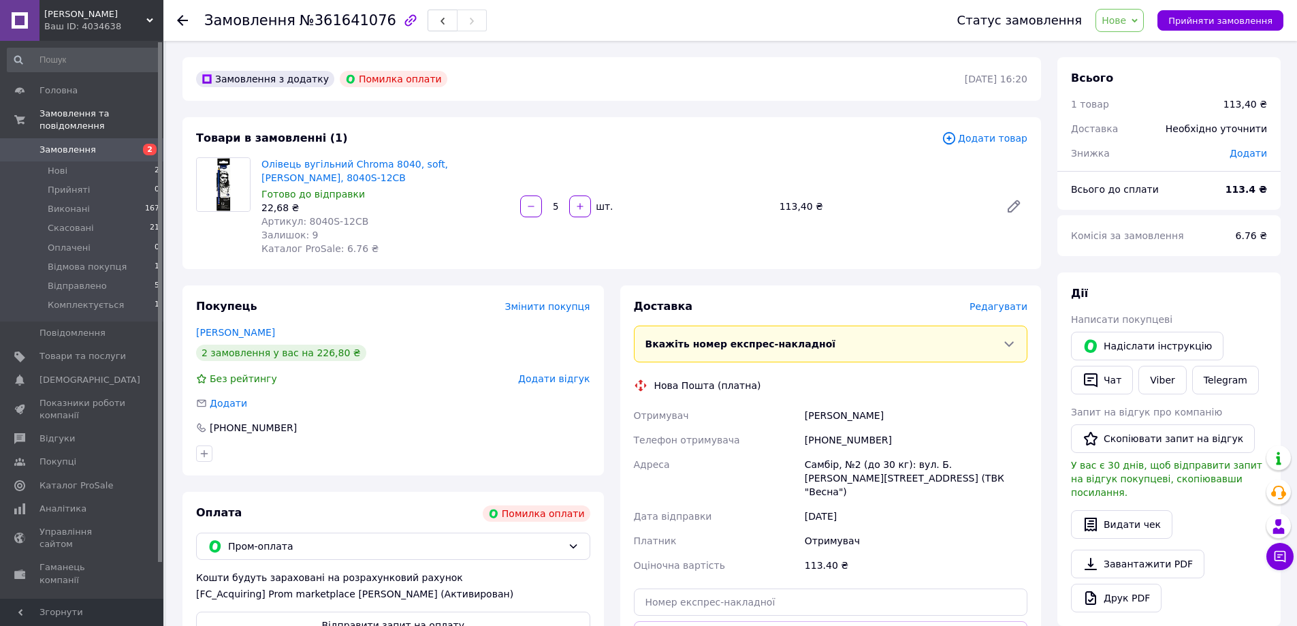
click at [89, 144] on link "Замовлення 2" at bounding box center [84, 149] width 168 height 23
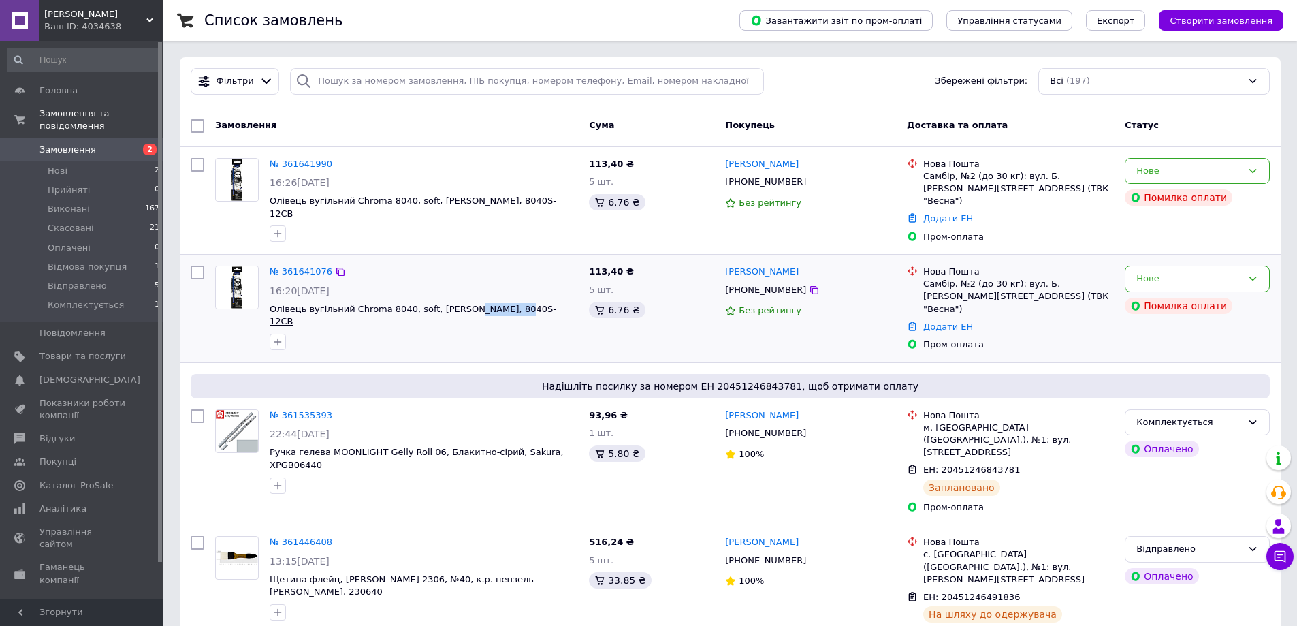
drag, startPoint x: 503, startPoint y: 301, endPoint x: 451, endPoint y: 300, distance: 51.8
click at [451, 303] on span "Олівець вугільний Chroma 8040, soft, [PERSON_NAME], 8040S-12CB" at bounding box center [424, 315] width 308 height 25
copy span "8040S-12CB"
click at [303, 266] on link "№ 361641076" at bounding box center [301, 271] width 63 height 10
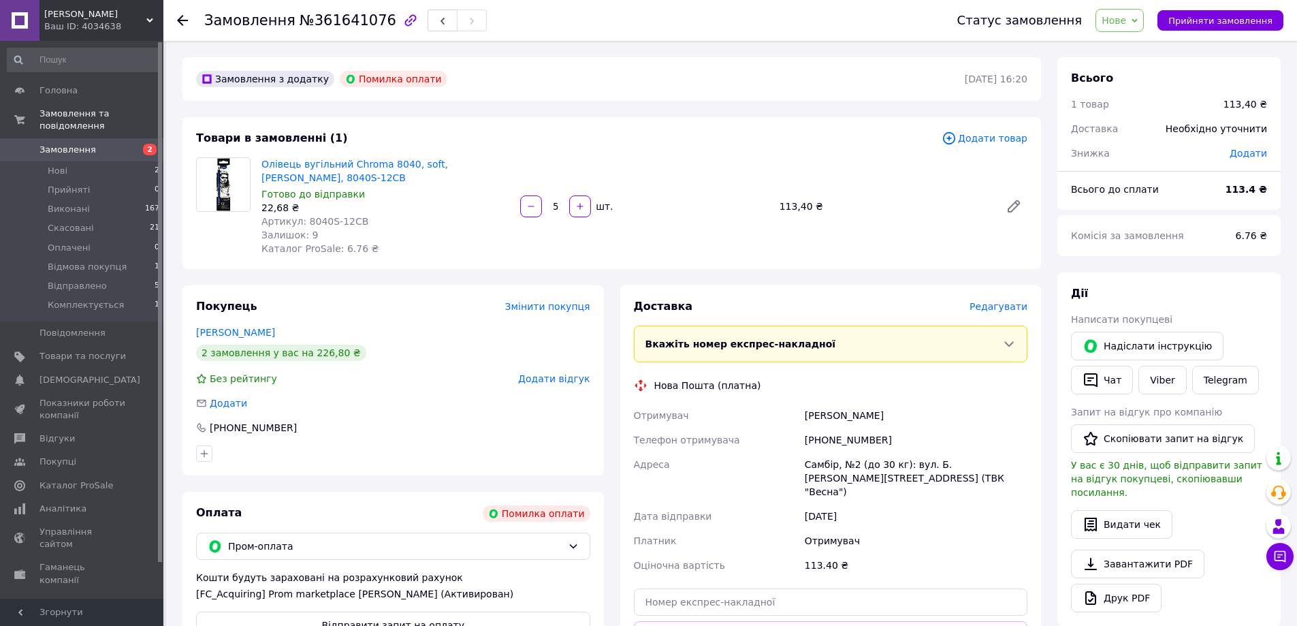
click at [82, 144] on span "Замовлення" at bounding box center [67, 150] width 57 height 12
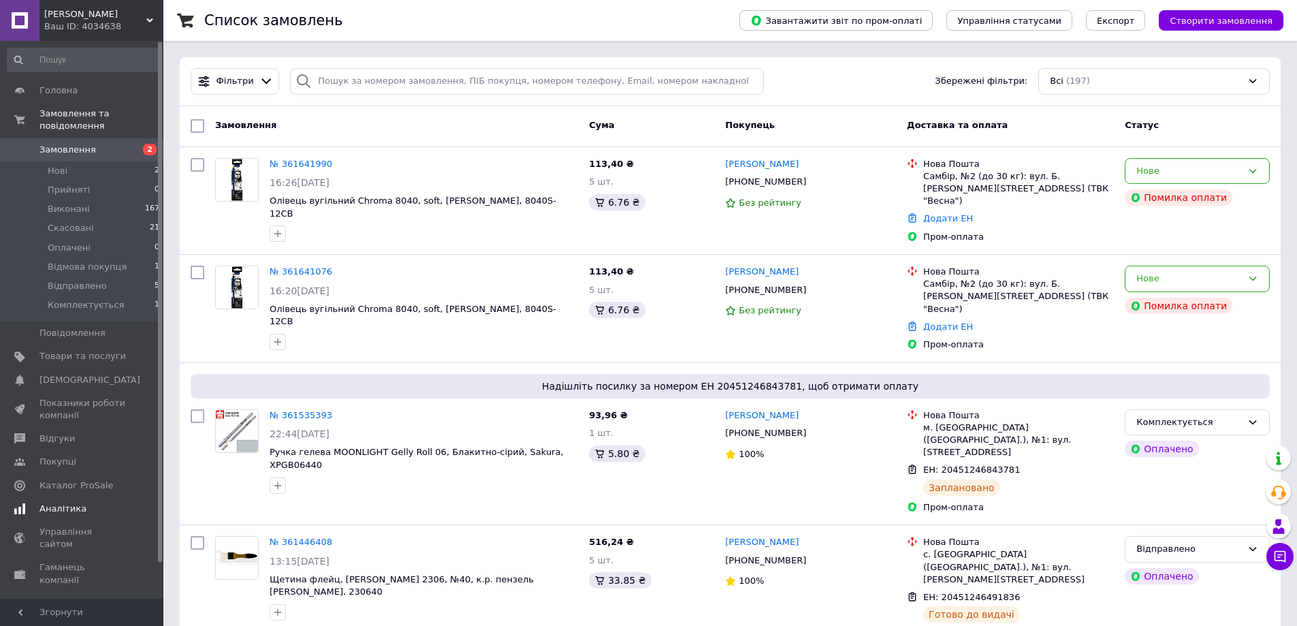
click at [120, 503] on span "Аналітика" at bounding box center [82, 509] width 86 height 12
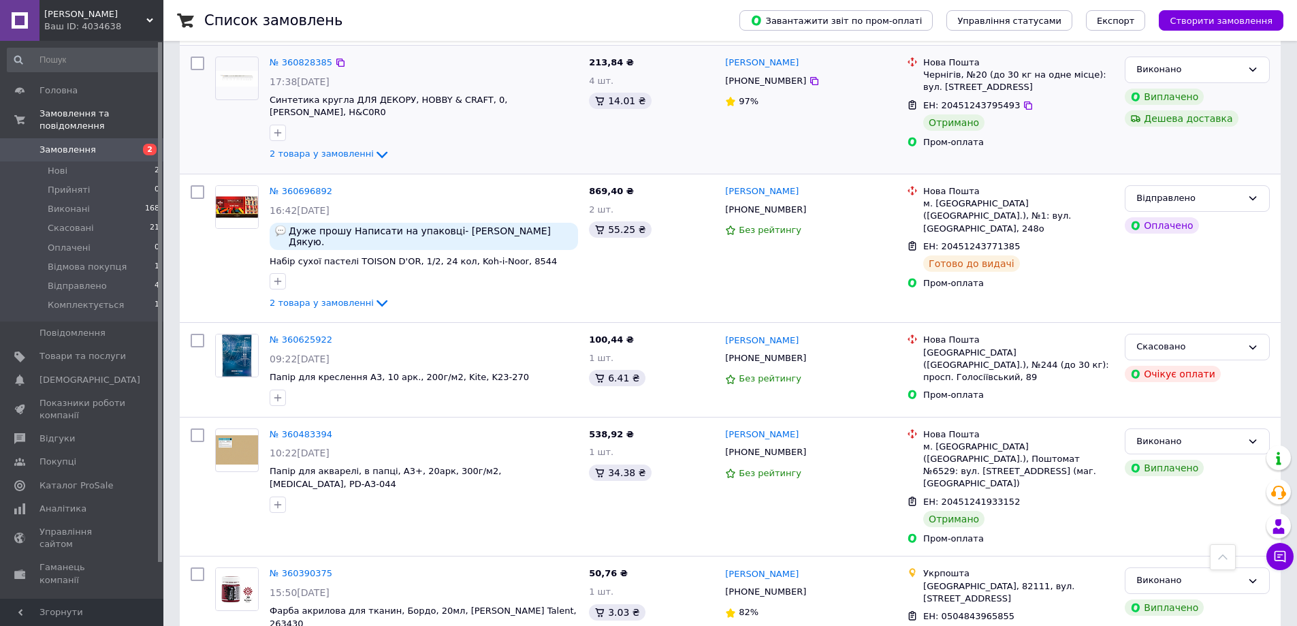
scroll to position [1771, 0]
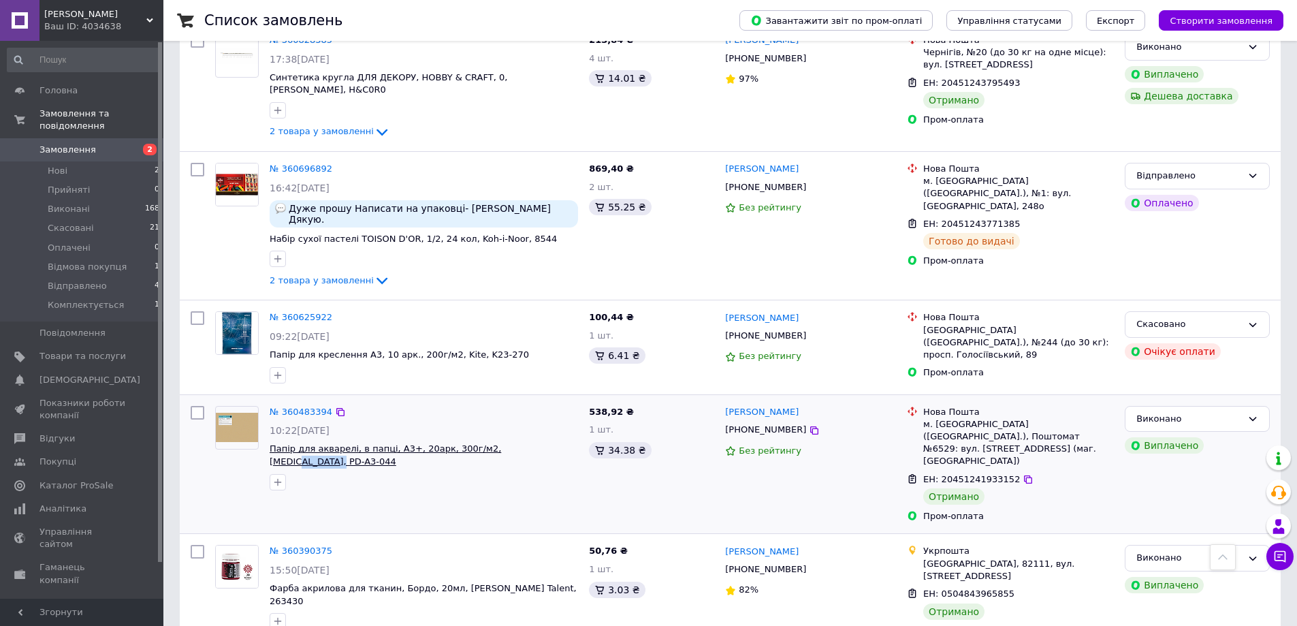
drag, startPoint x: 551, startPoint y: 279, endPoint x: 498, endPoint y: 279, distance: 52.4
click at [498, 443] on span "Папір для акварелі, в папці, A3+, 20арк, 300г/м2, [MEDICAL_DATA], PD-A3-044" at bounding box center [424, 455] width 308 height 25
copy span "PD-A3-044"
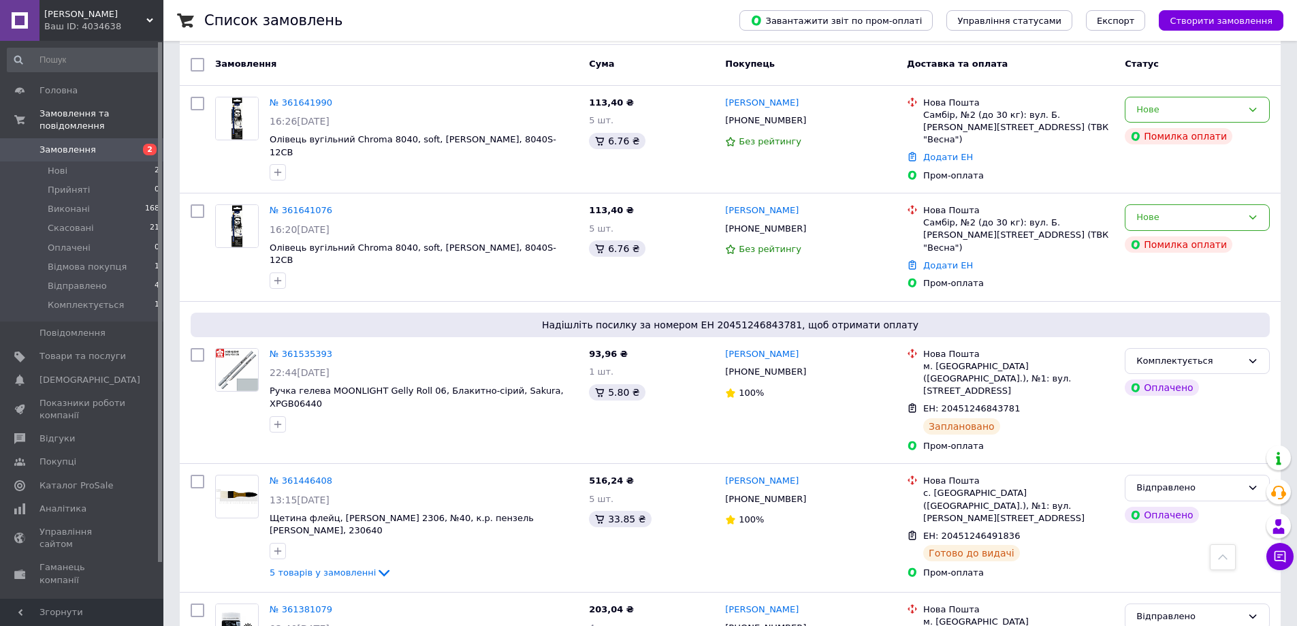
scroll to position [0, 0]
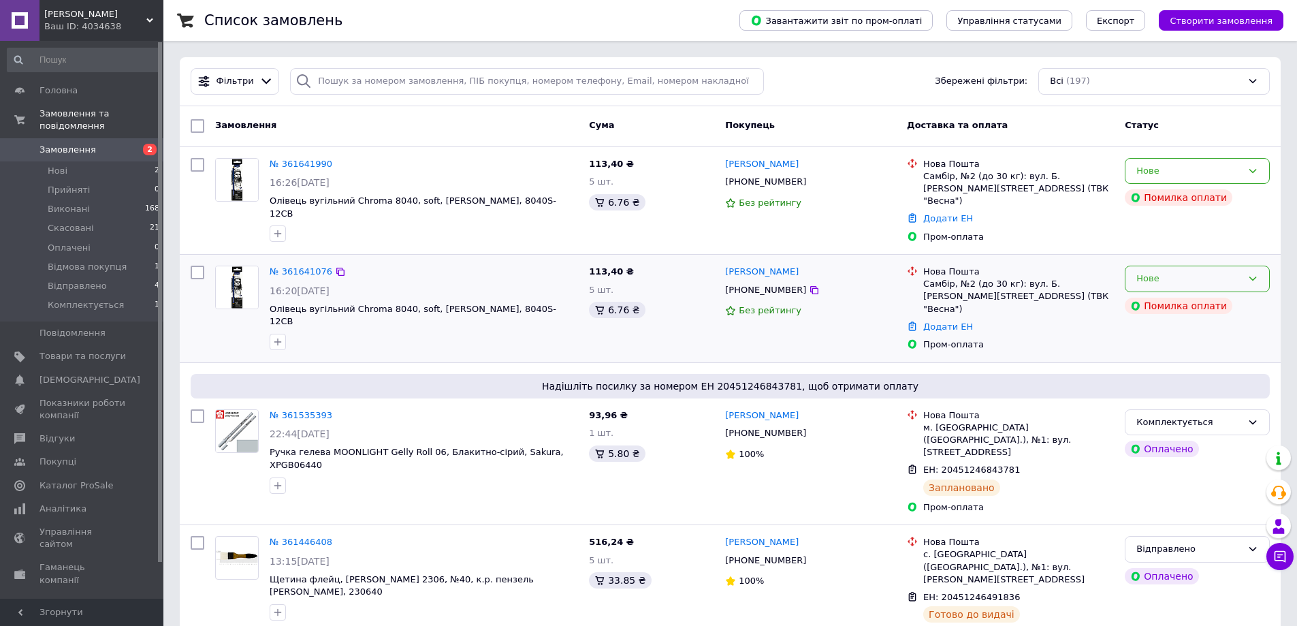
click at [1218, 266] on div "Нове" at bounding box center [1197, 279] width 145 height 27
click at [1198, 351] on li "Скасовано" at bounding box center [1198, 357] width 144 height 25
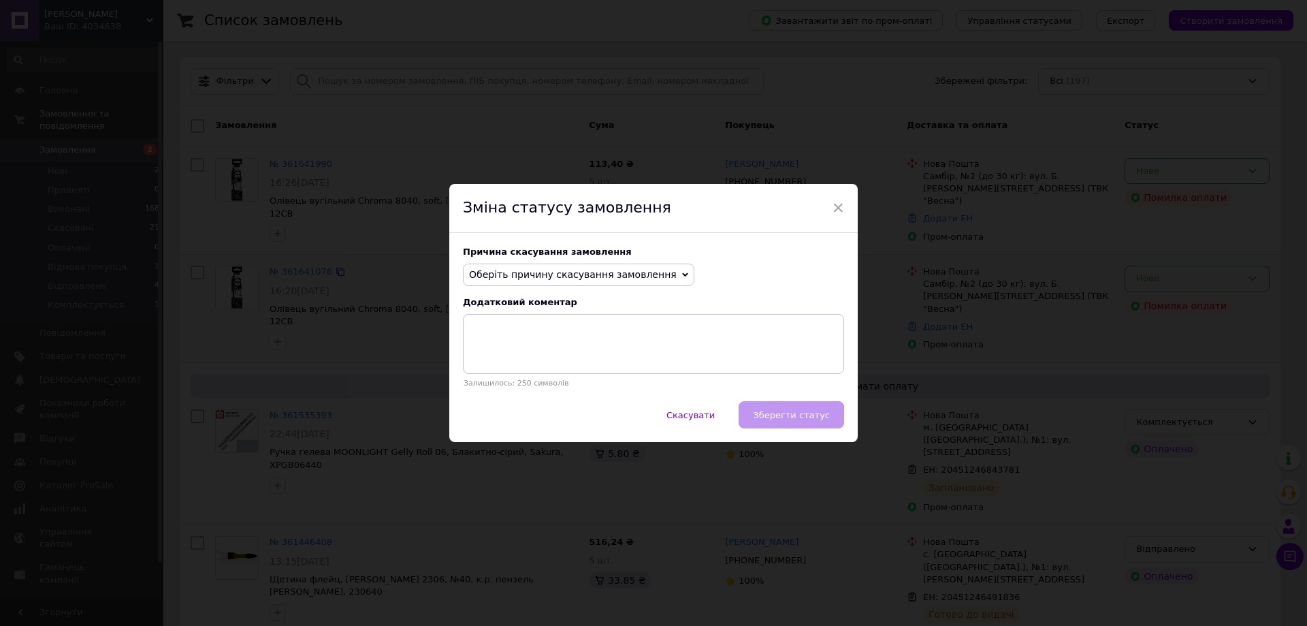
click at [560, 270] on span "Оберіть причину скасування замовлення" at bounding box center [573, 274] width 208 height 11
click at [564, 377] on li "Замовлення-дублікат" at bounding box center [579, 377] width 230 height 19
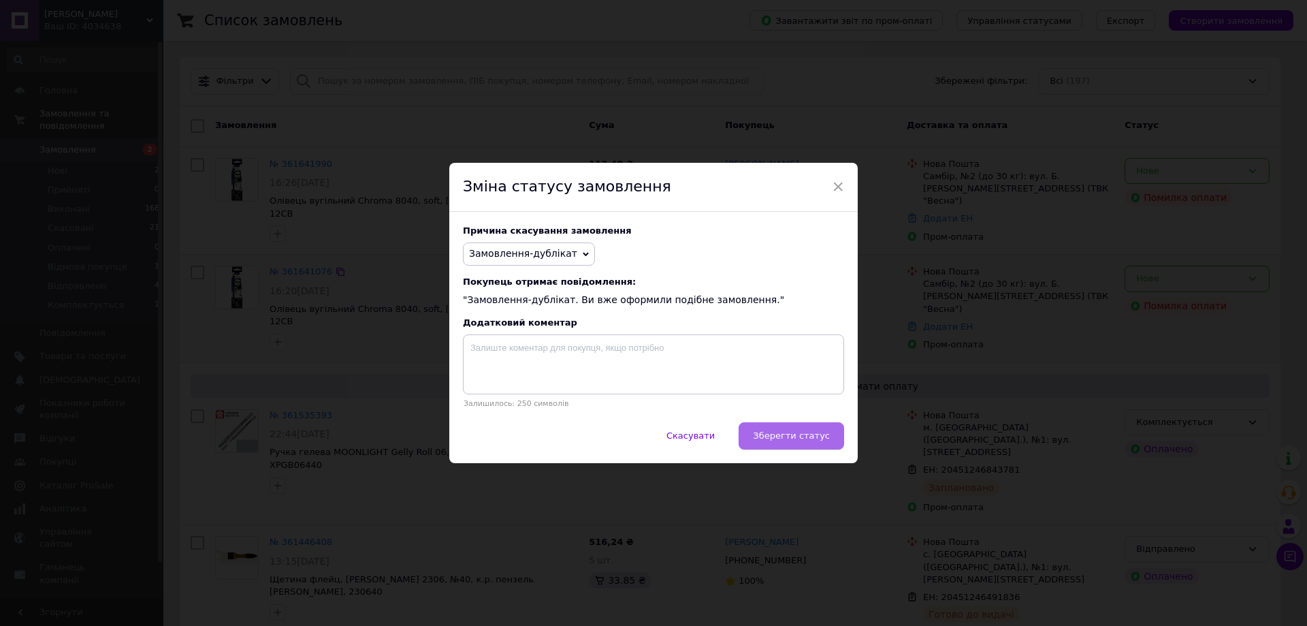
click at [775, 430] on button "Зберегти статус" at bounding box center [792, 435] width 106 height 27
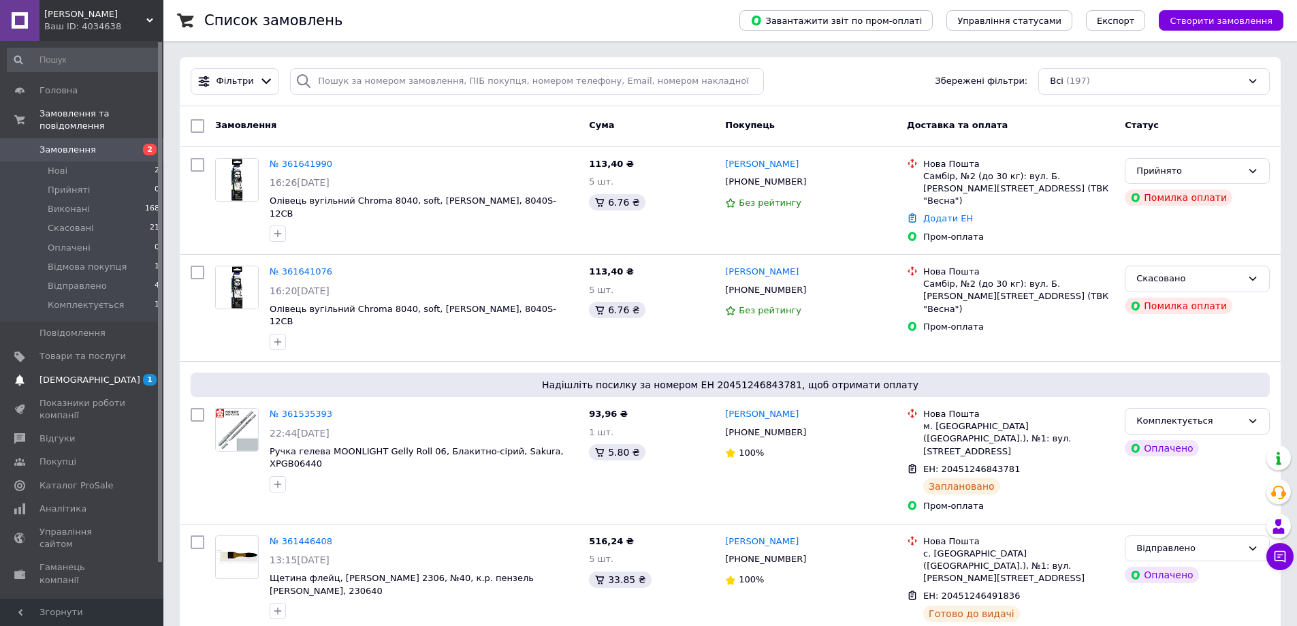
click at [109, 374] on span "[DEMOGRAPHIC_DATA]" at bounding box center [82, 380] width 86 height 12
click at [99, 479] on span "Каталог ProSale" at bounding box center [76, 485] width 74 height 12
drag, startPoint x: 99, startPoint y: 477, endPoint x: 114, endPoint y: 102, distance: 375.5
click at [101, 479] on span "Каталог ProSale" at bounding box center [76, 485] width 74 height 12
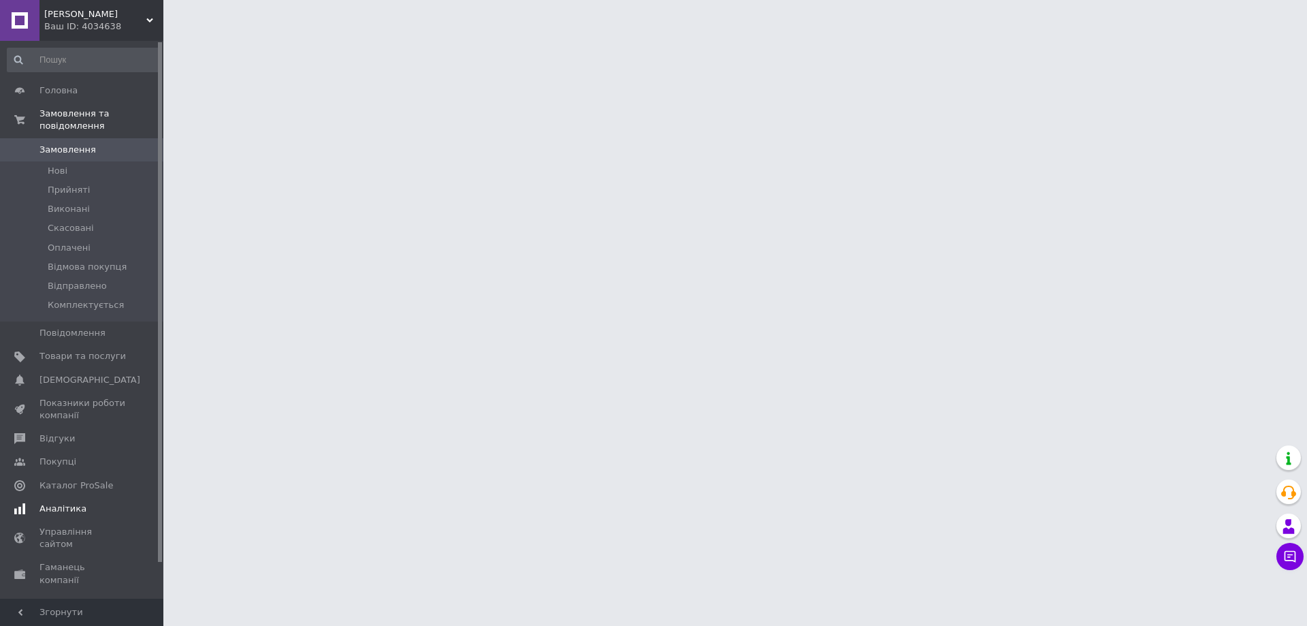
click at [78, 497] on link "Аналітика" at bounding box center [84, 508] width 168 height 23
